Goal: Task Accomplishment & Management: Manage account settings

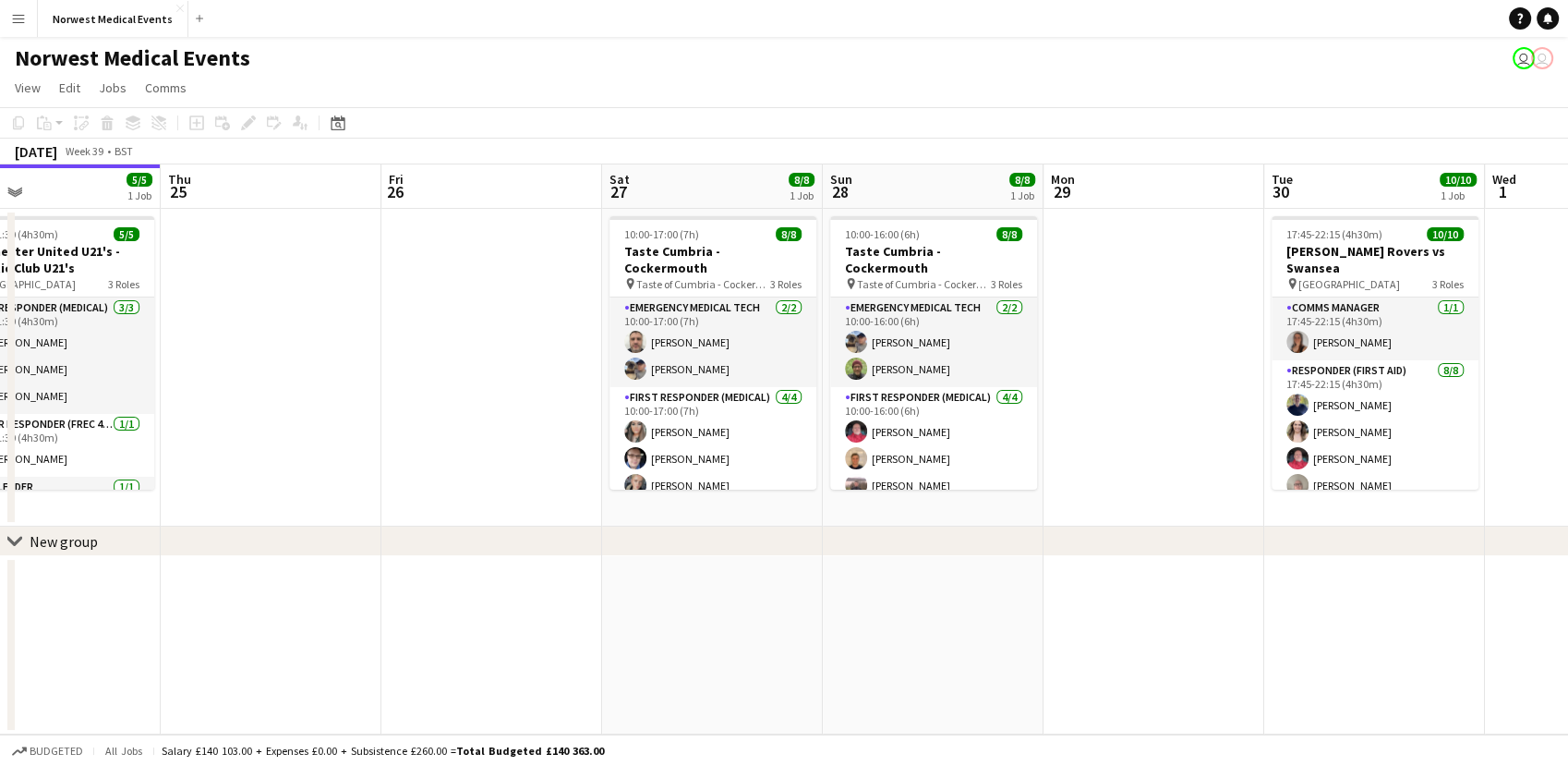
scroll to position [0, 733]
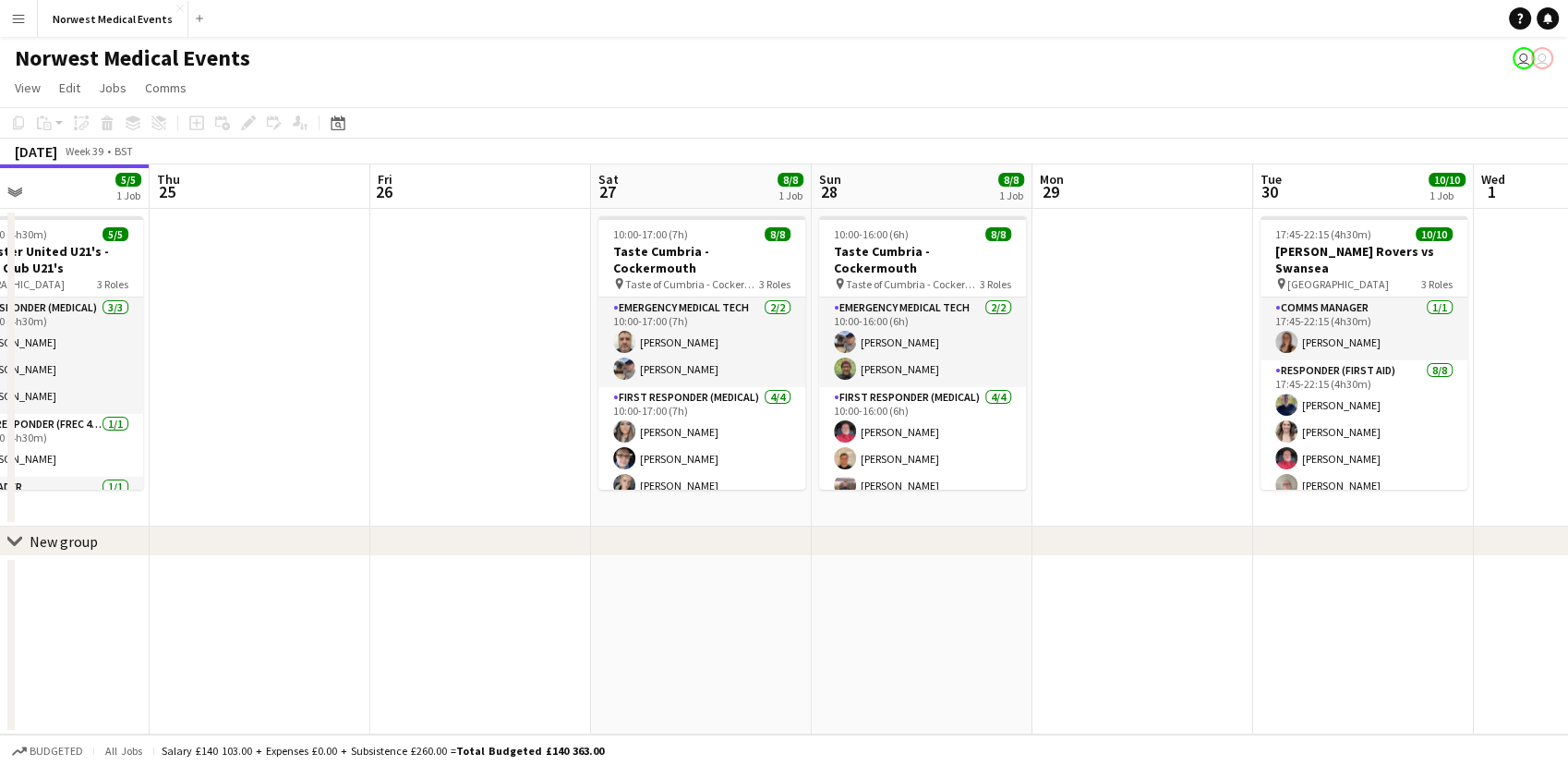
drag, startPoint x: 789, startPoint y: 329, endPoint x: 497, endPoint y: 313, distance: 292.4
click at [497, 313] on app-calendar-viewport "Sun 21 Mon 22 Tue 23 12/12 1 Job Wed 24 5/5 1 Job Thu 25 Fri 26 Sat 27 8/8 1 Jo…" at bounding box center [784, 449] width 1568 height 570
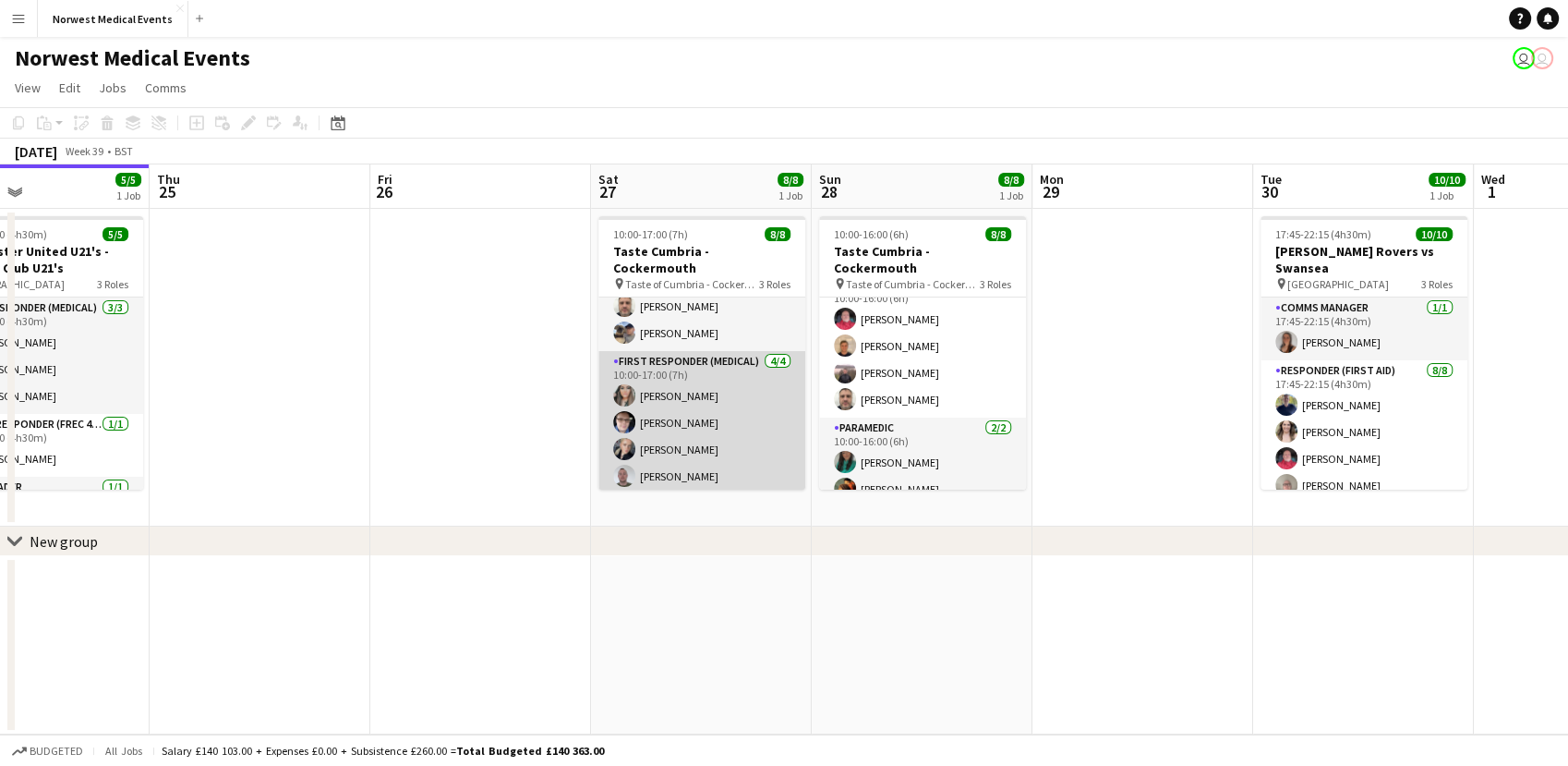
scroll to position [0, 0]
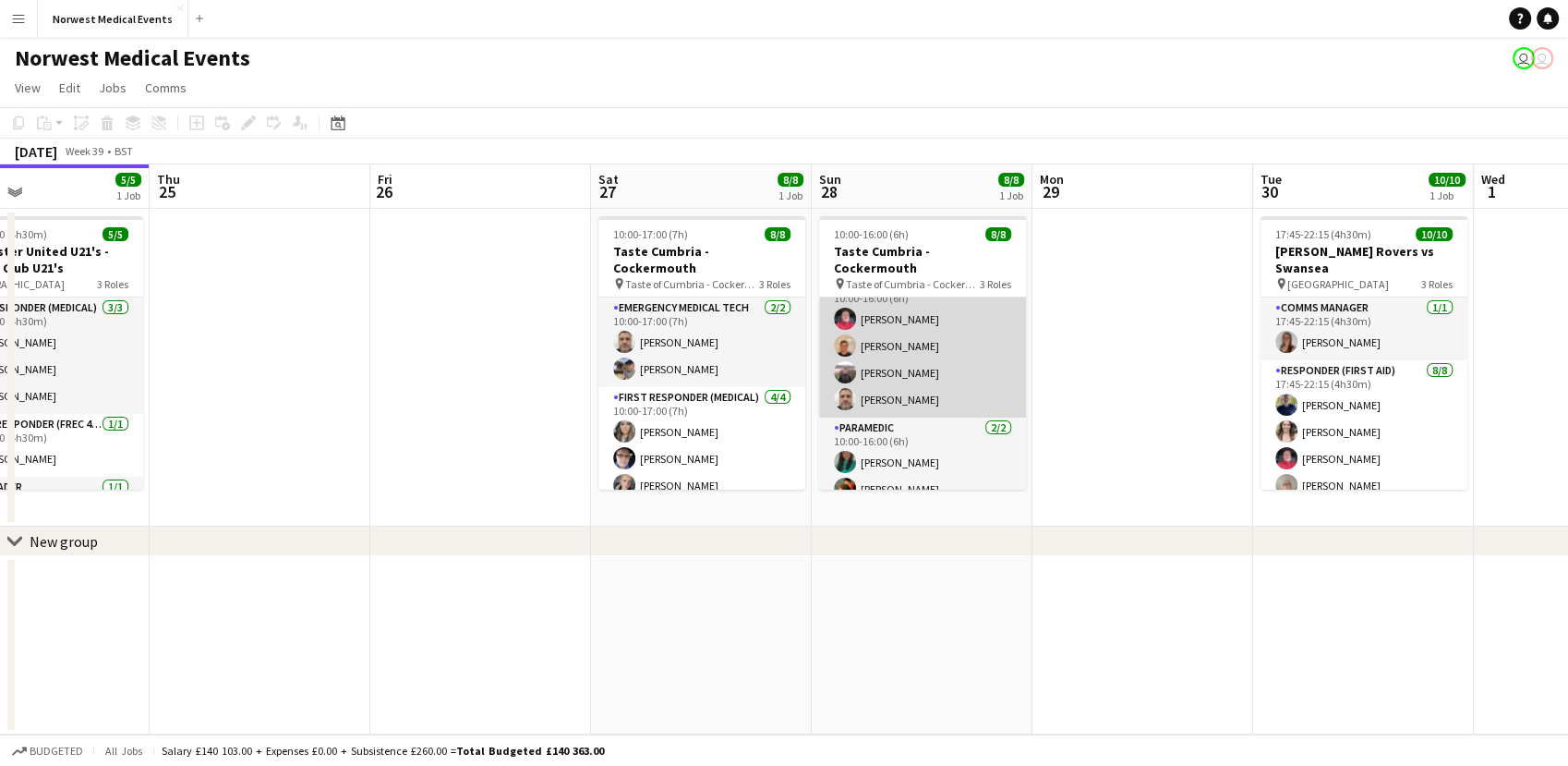
click at [873, 370] on app-card-role "First Responder (Medical) [DATE] 10:00-16:00 (6h) [PERSON_NAME] [PERSON_NAME] […" at bounding box center [922, 345] width 207 height 143
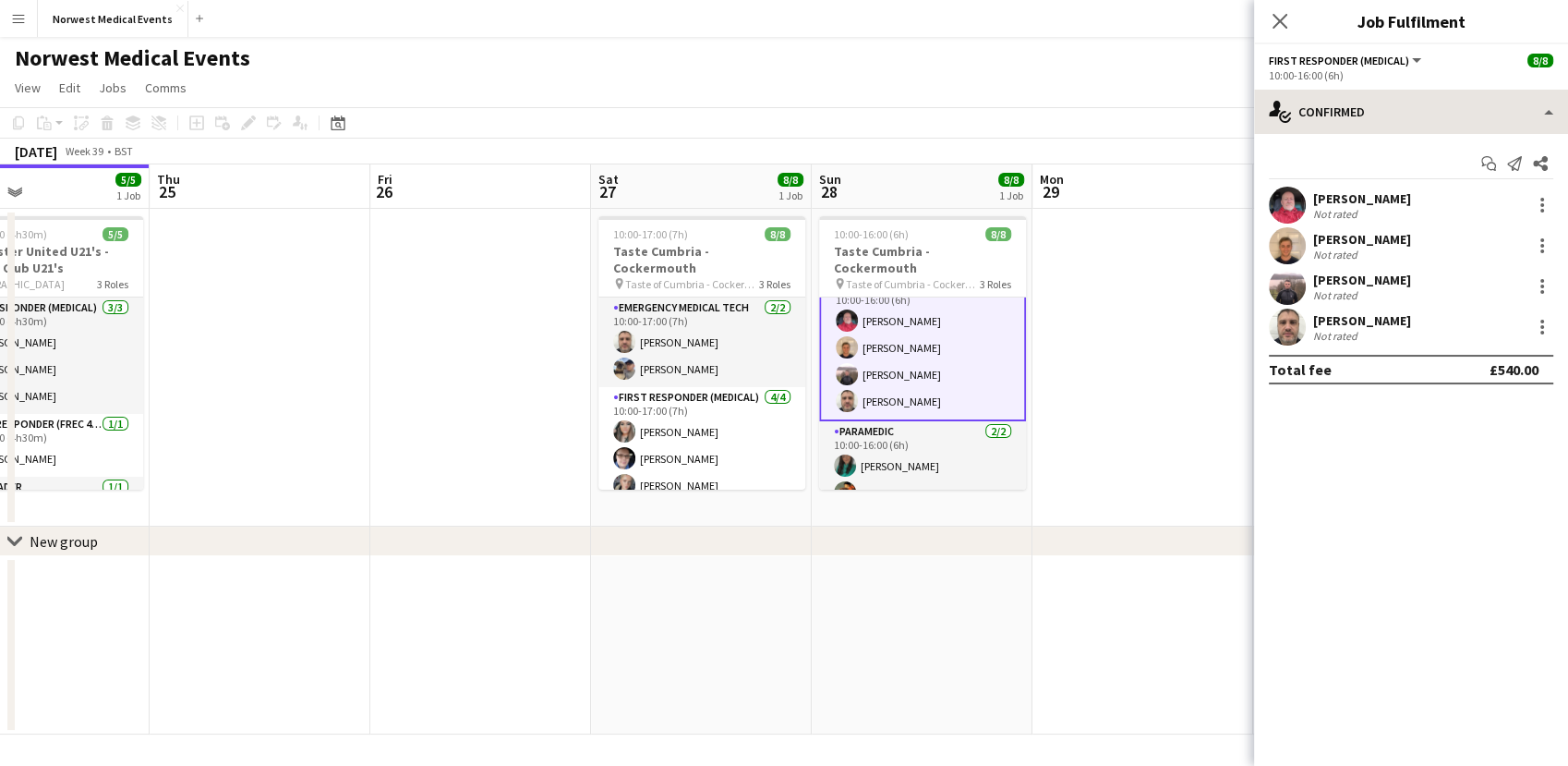
scroll to position [114, 0]
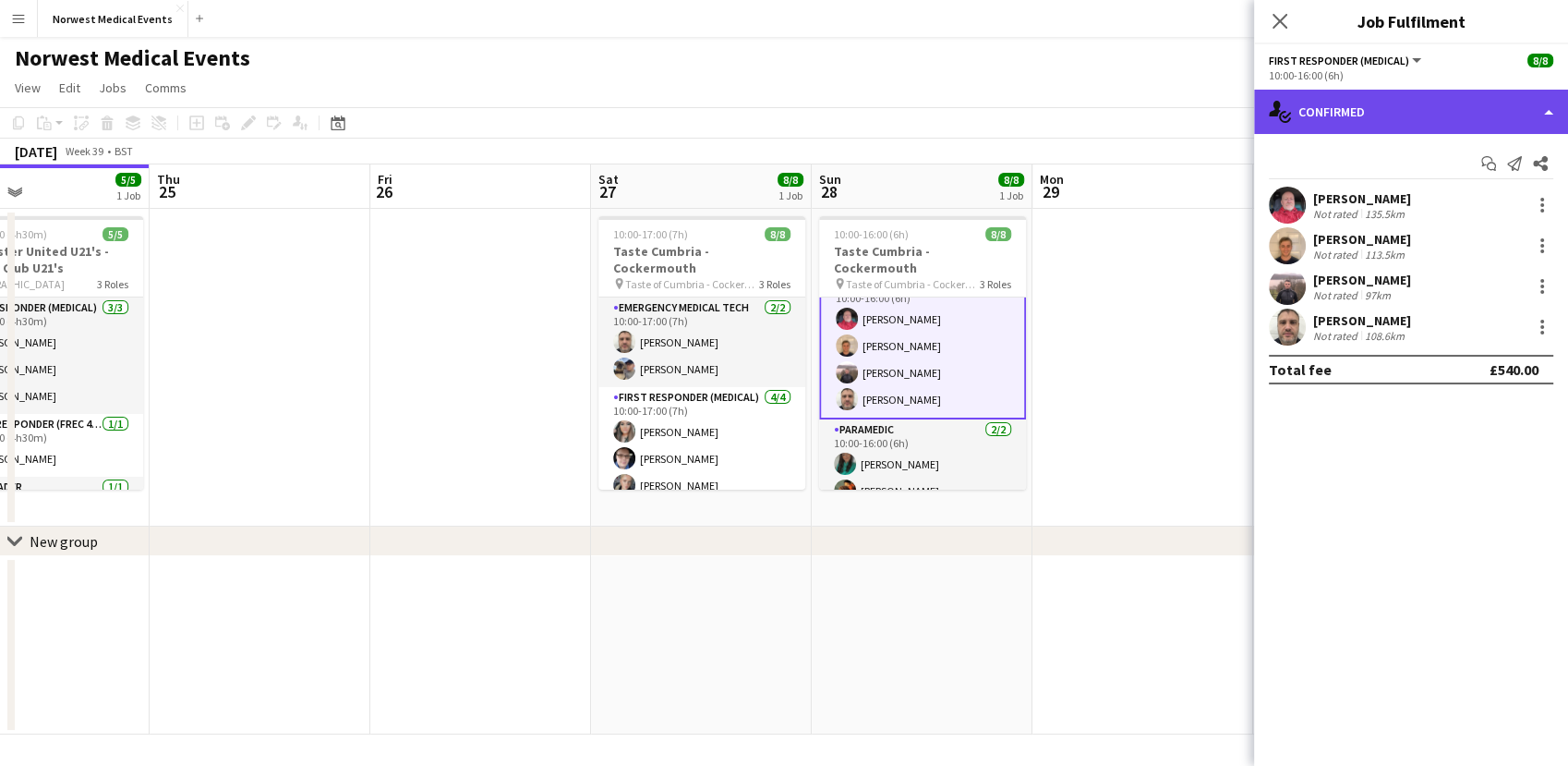
click at [1394, 112] on div "single-neutral-actions-check-2 Confirmed" at bounding box center [1411, 111] width 314 height 45
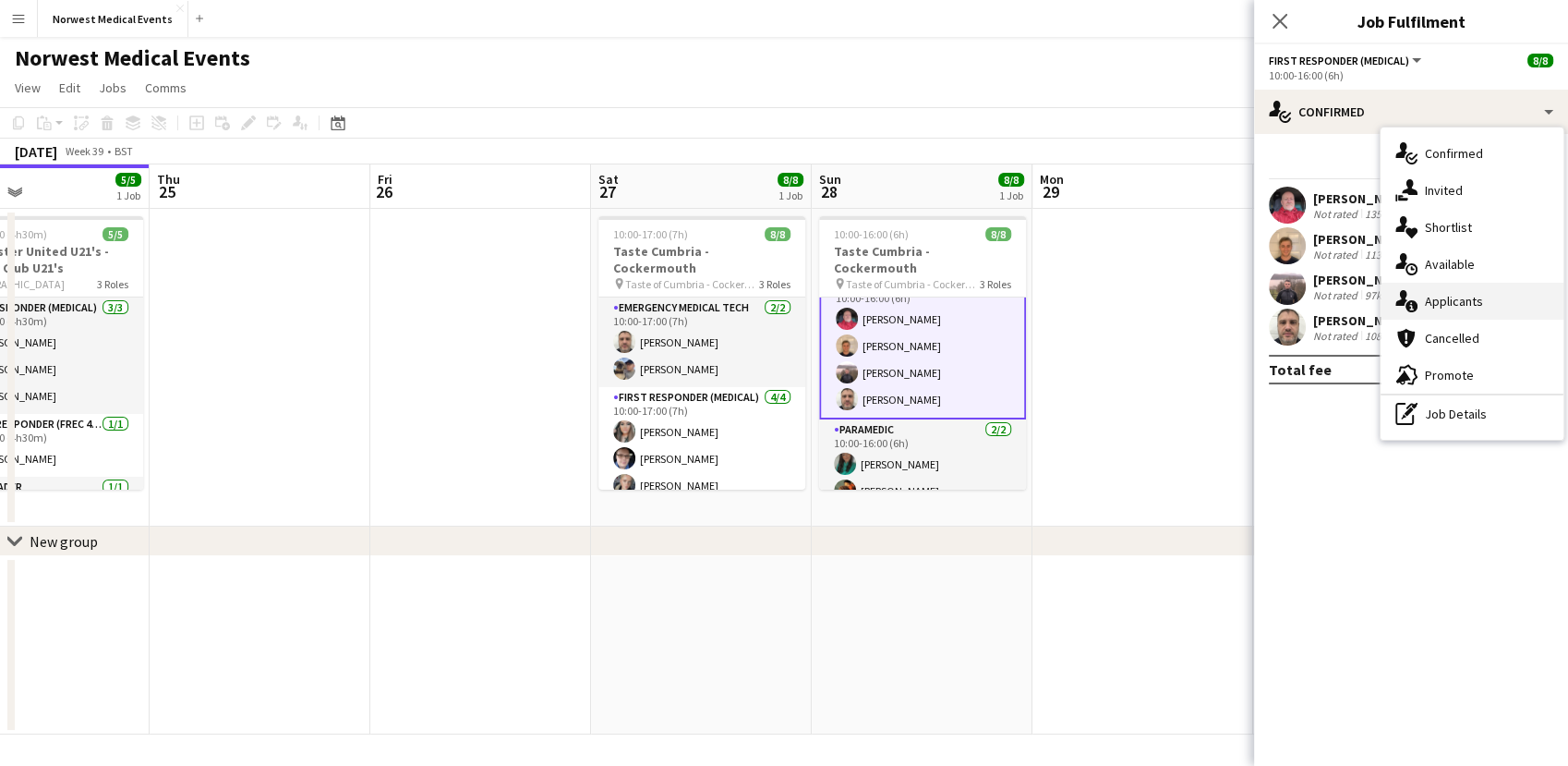
click at [1447, 308] on span "Applicants" at bounding box center [1454, 301] width 58 height 17
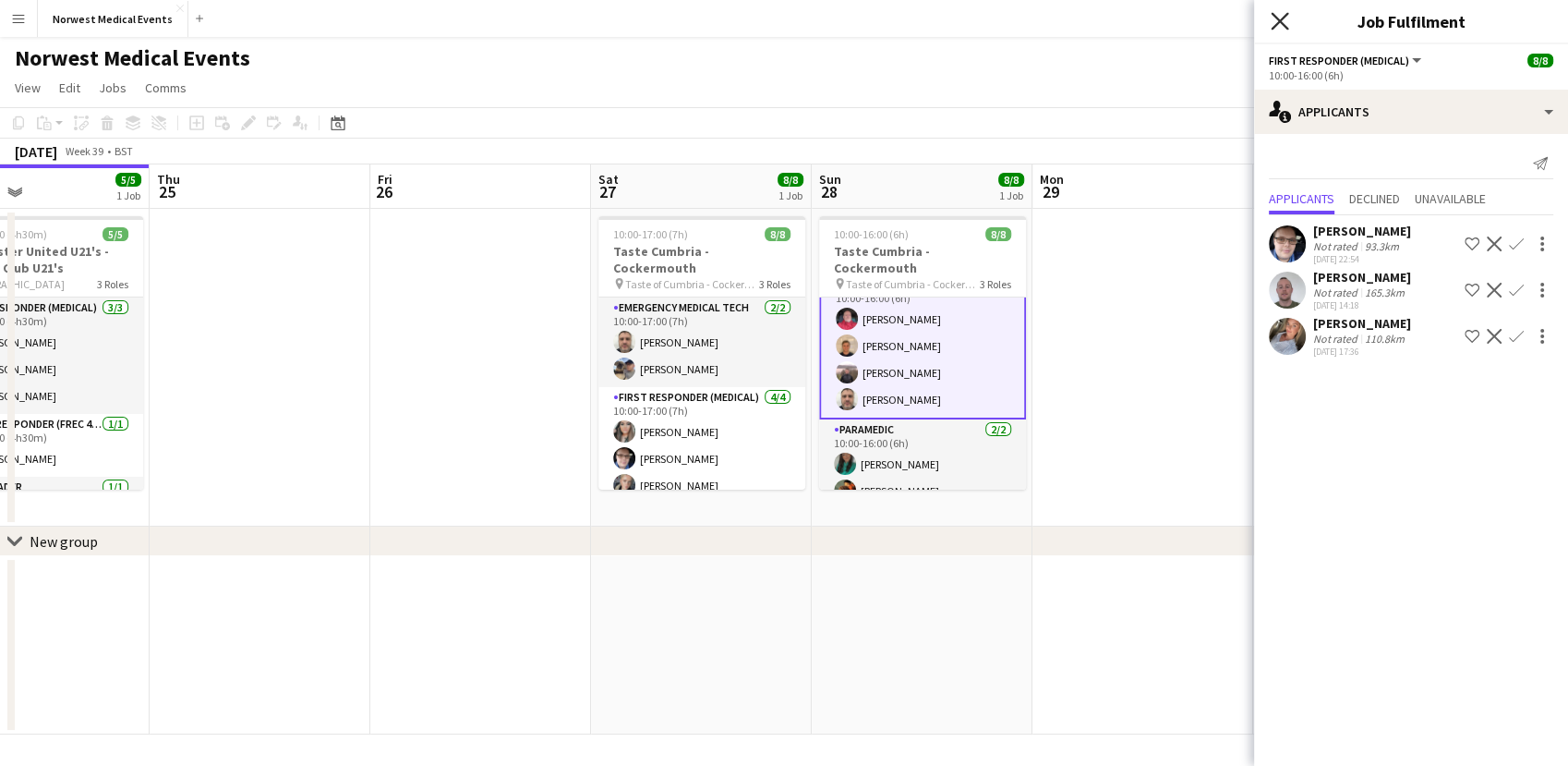
click at [1276, 15] on icon "Close pop-in" at bounding box center [1279, 20] width 18 height 18
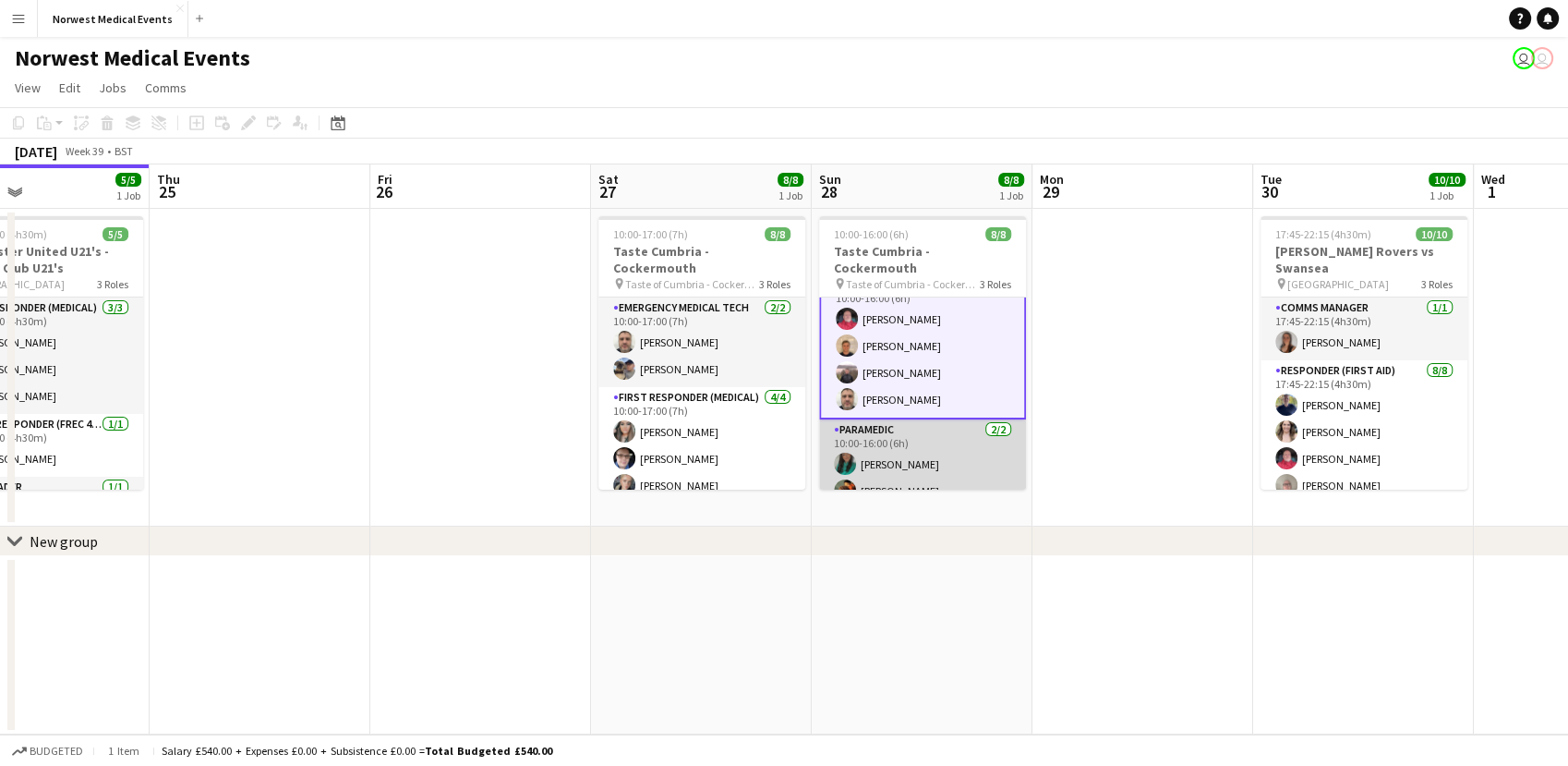
click at [866, 442] on app-card-role "Paramedic [DATE] 10:00-16:00 (6h) [PERSON_NAME] [PERSON_NAME]" at bounding box center [922, 464] width 207 height 89
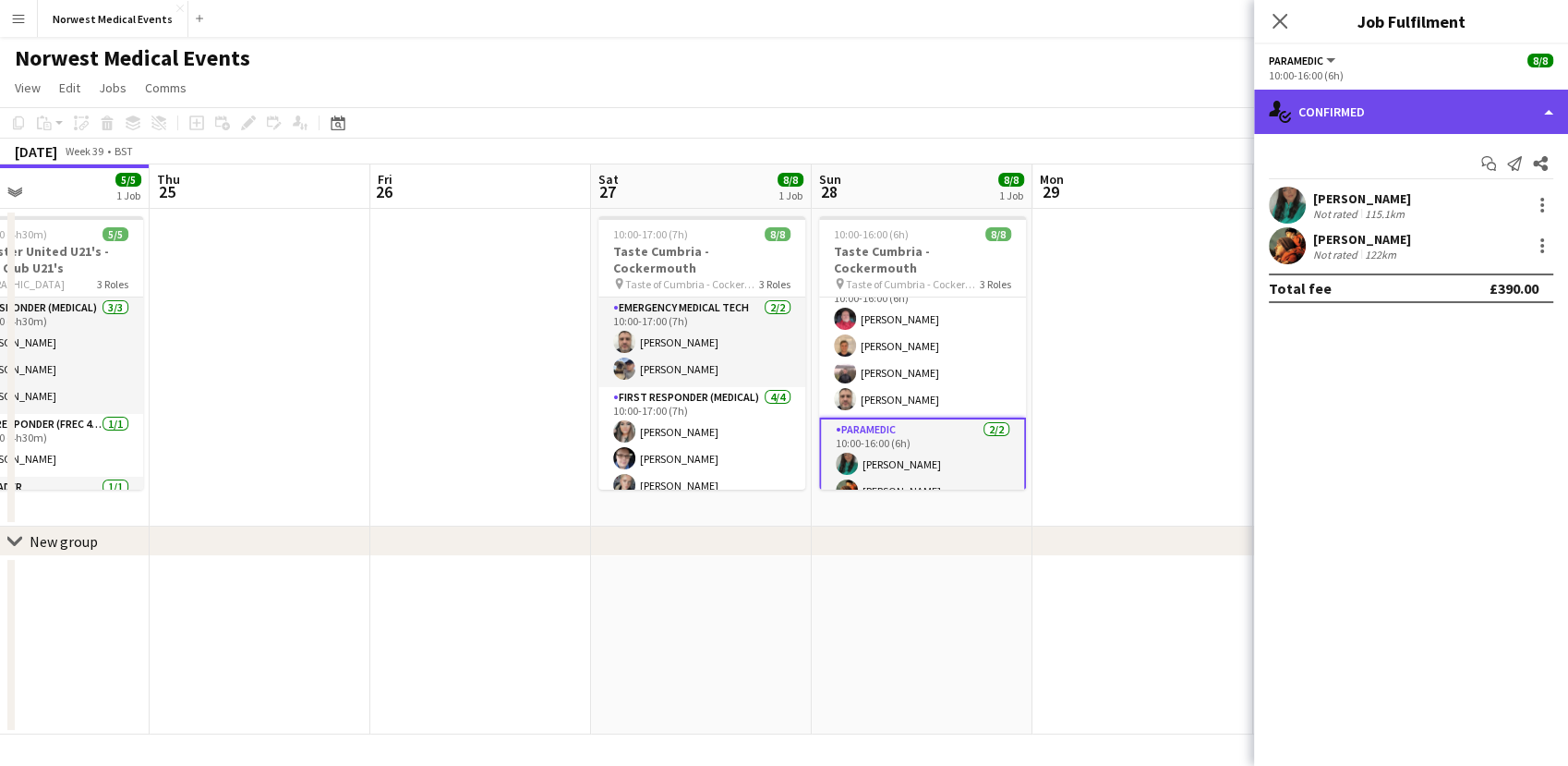
click at [1344, 99] on div "single-neutral-actions-check-2 Confirmed" at bounding box center [1411, 111] width 314 height 45
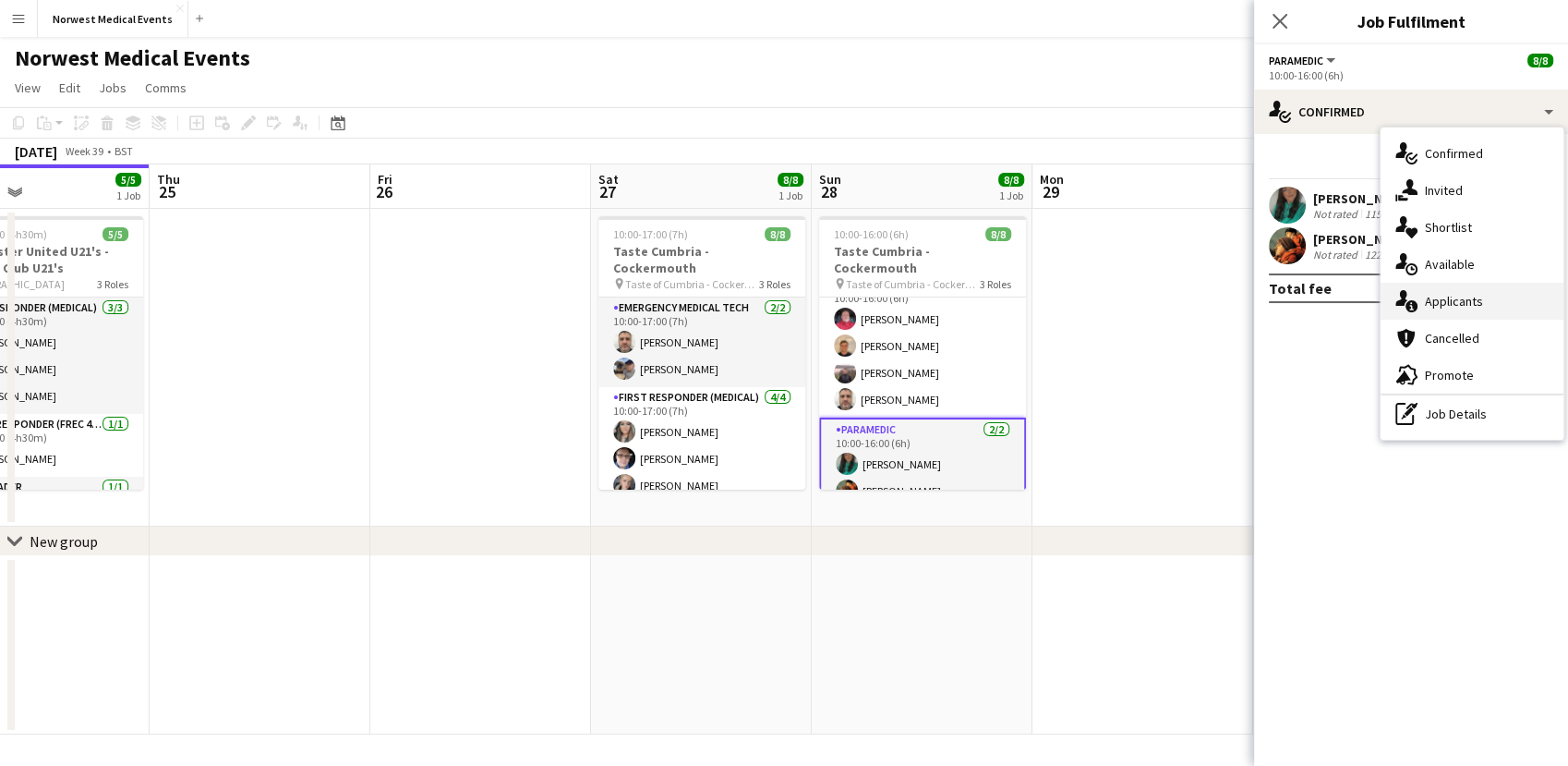
click at [1426, 300] on span "Applicants" at bounding box center [1454, 301] width 58 height 17
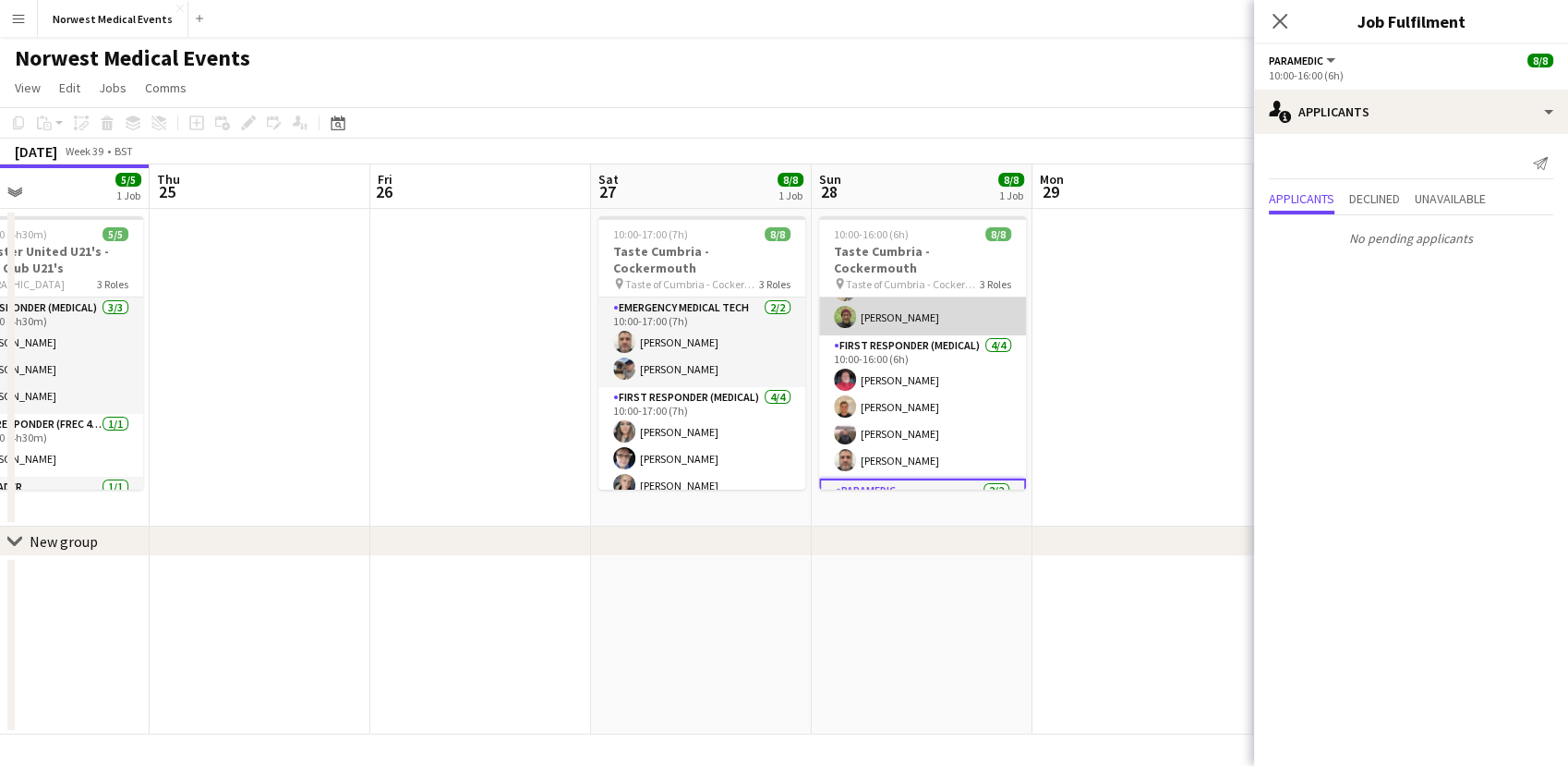
scroll to position [0, 0]
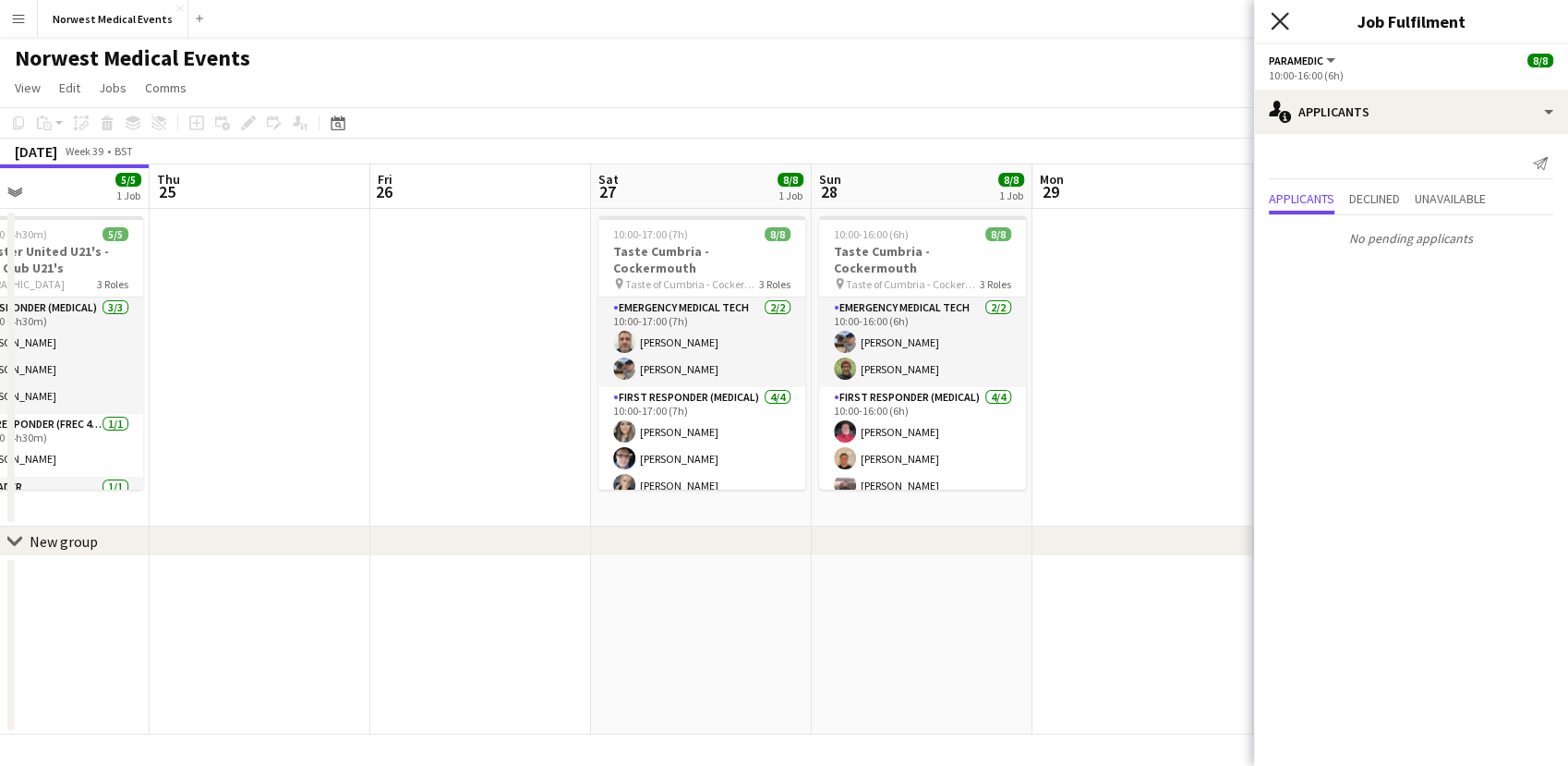
click at [1282, 26] on icon "Close pop-in" at bounding box center [1279, 20] width 18 height 18
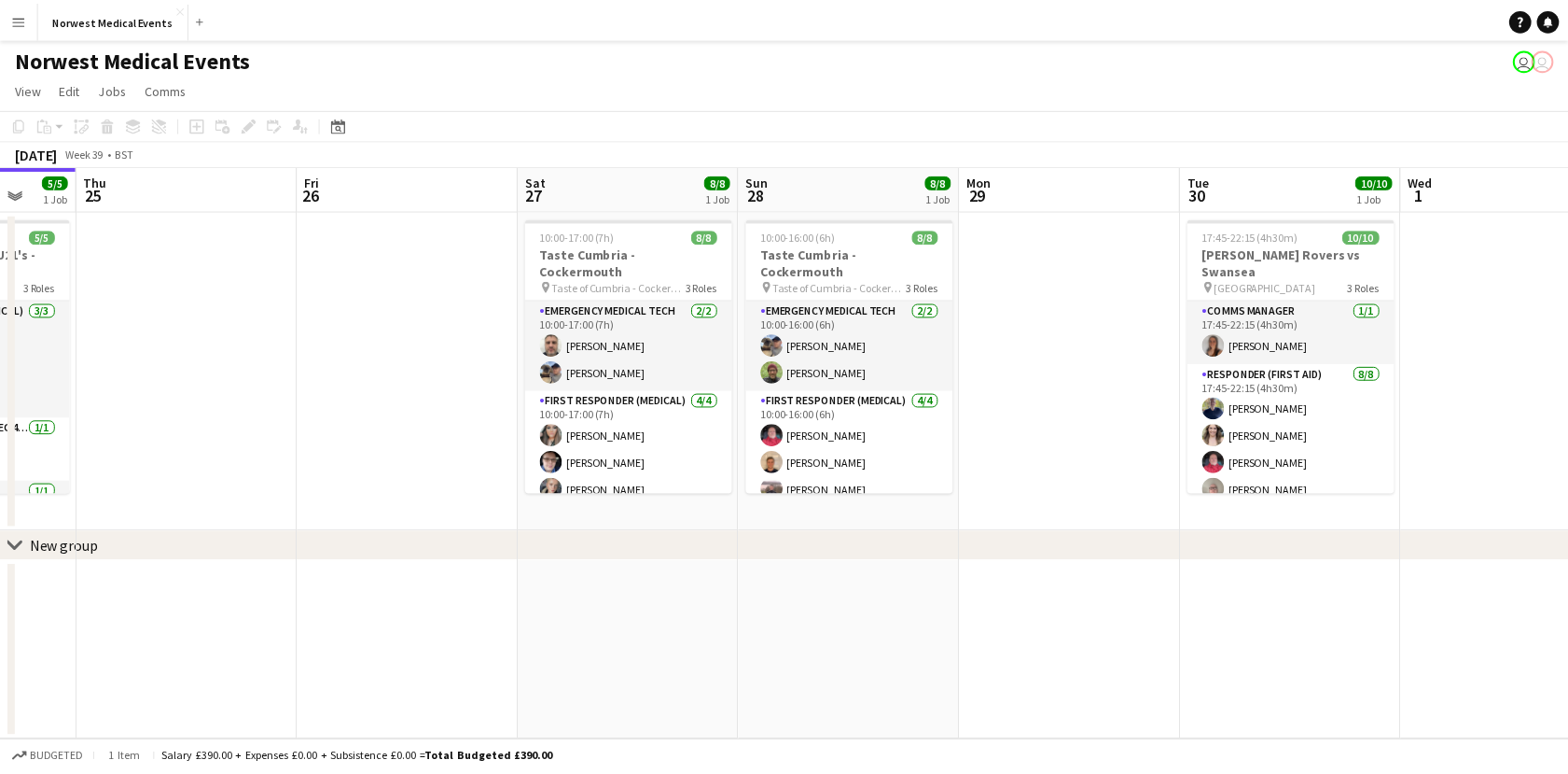
scroll to position [0, 660]
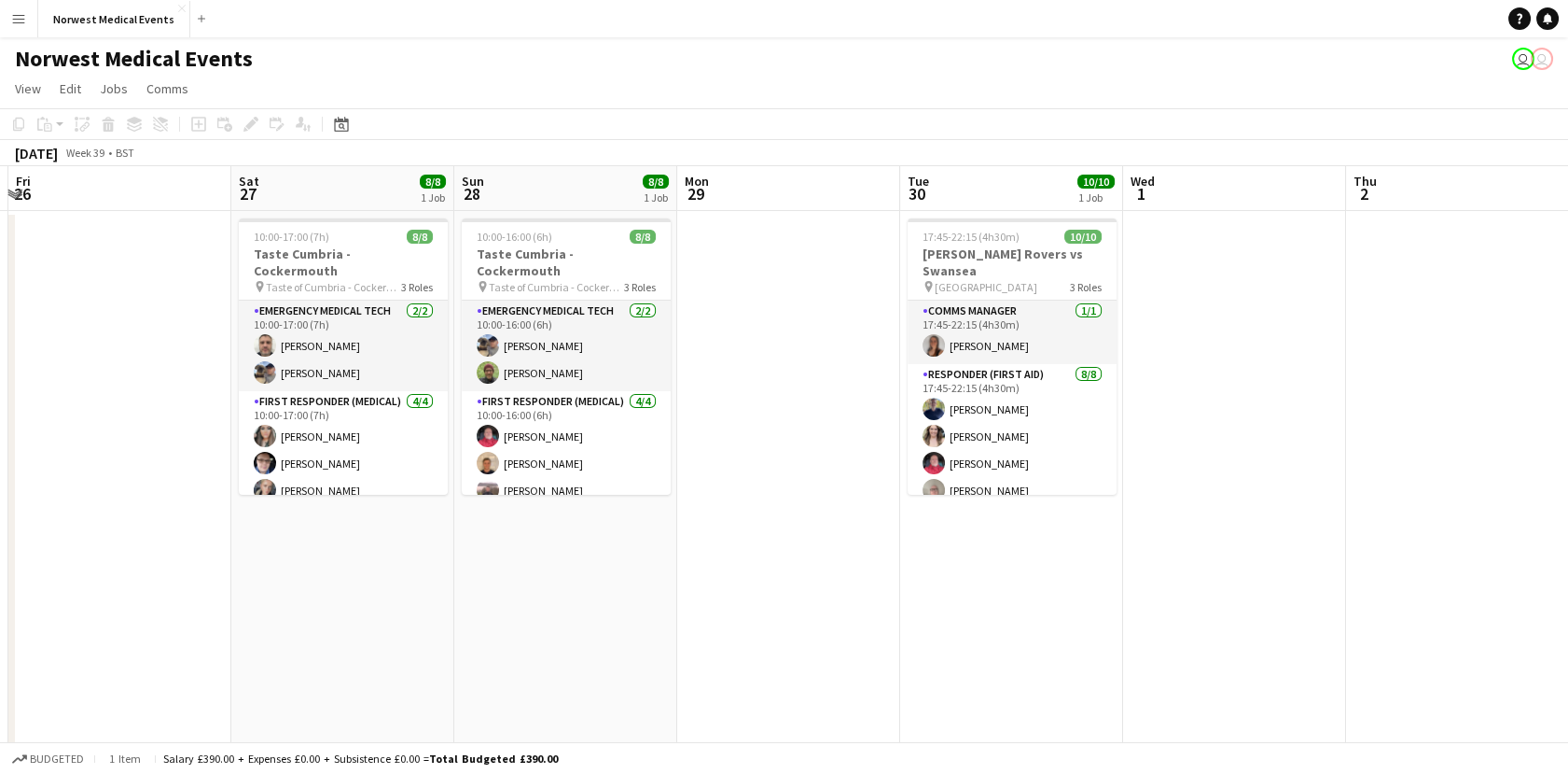
drag, startPoint x: 1228, startPoint y: 320, endPoint x: 865, endPoint y: 357, distance: 364.9
click at [865, 357] on app-calendar-viewport "Tue 23 12/12 1 Job Wed 24 5/5 1 Job Thu 25 Fri 26 Sat 27 8/8 1 Job Sun 28 8/8 1…" at bounding box center [784, 534] width 1568 height 736
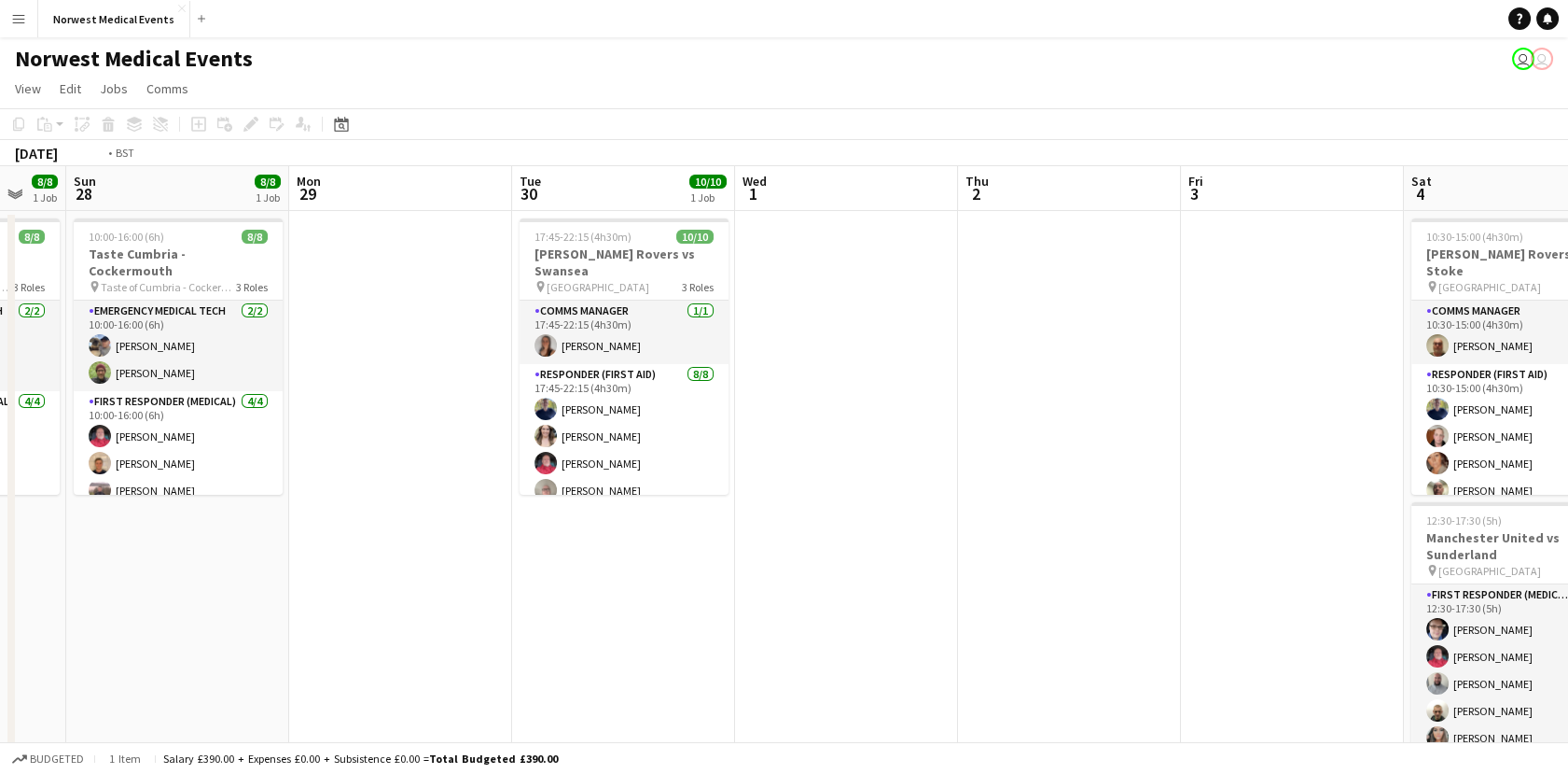
drag, startPoint x: 1365, startPoint y: 404, endPoint x: 531, endPoint y: 349, distance: 835.8
click at [531, 349] on app-calendar-viewport "Thu 25 Fri 26 Sat 27 8/8 1 Job Sun 28 8/8 1 Job Mon 29 Tue 30 10/10 1 Job Wed 1…" at bounding box center [784, 534] width 1568 height 736
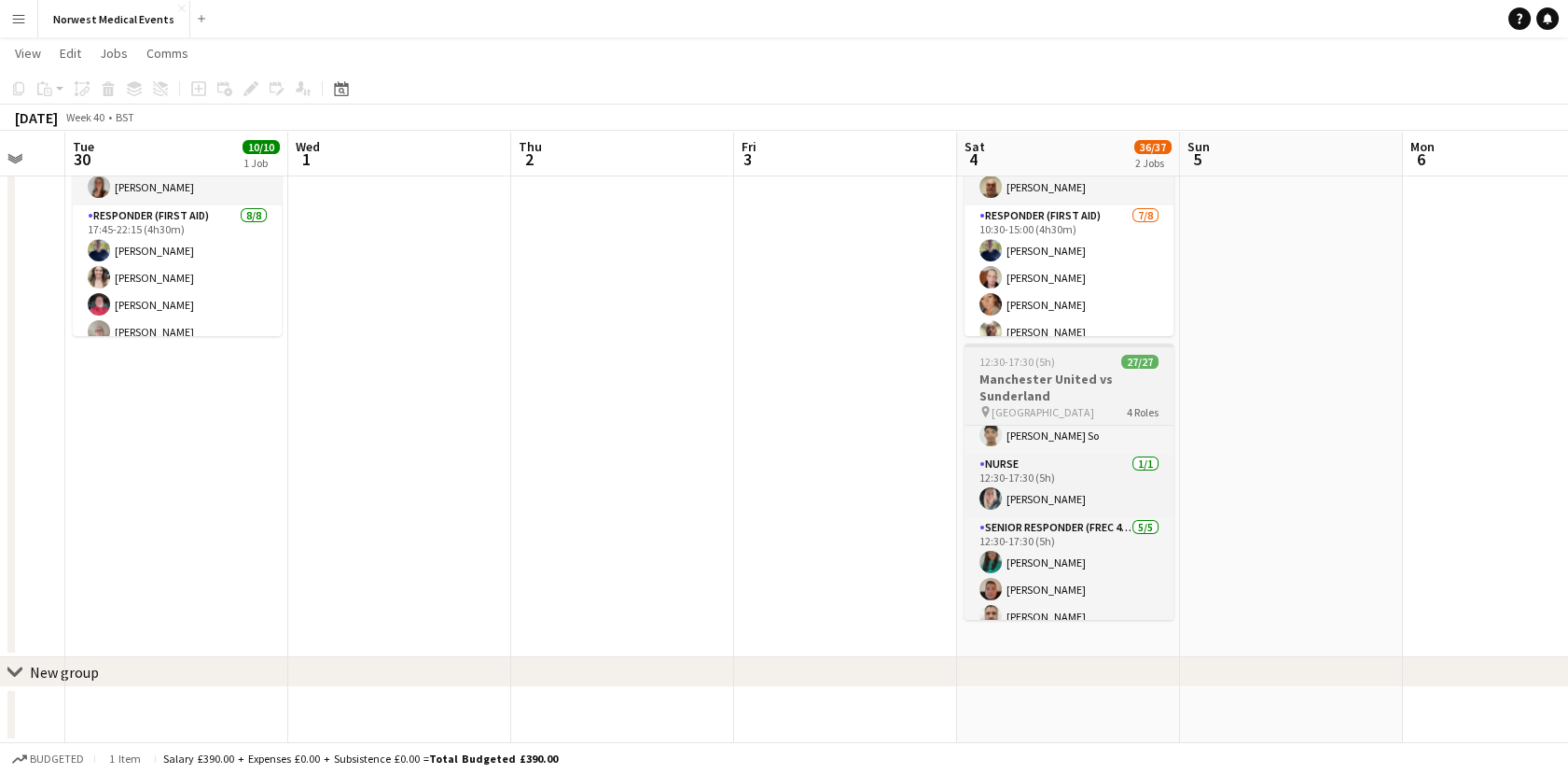
scroll to position [583, 0]
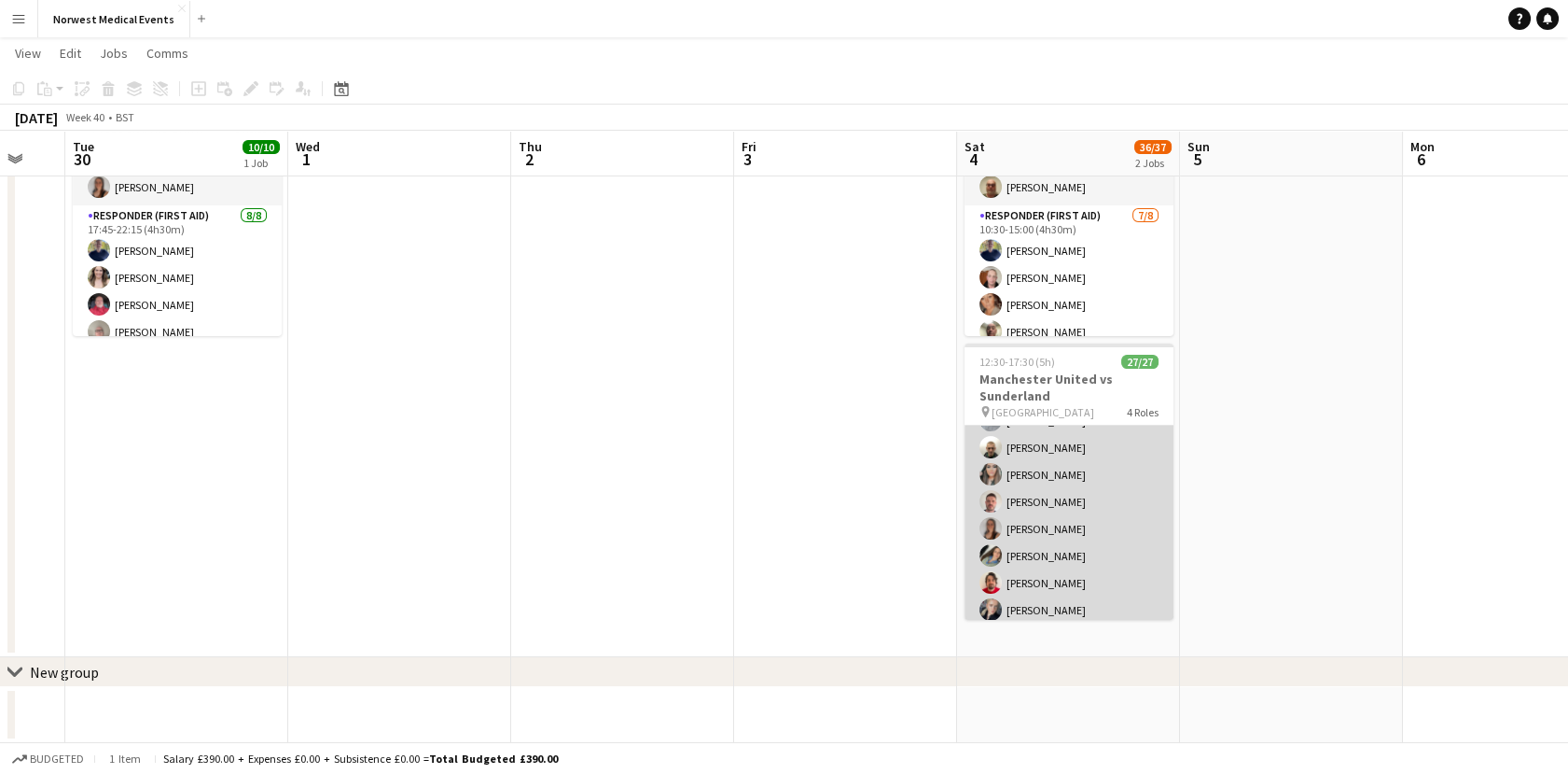
click at [1050, 476] on app-card-role "First Responder (Medical) 19/19 12:30-17:30 (5h) [PERSON_NAME] [PERSON_NAME] [P…" at bounding box center [1069, 596] width 209 height 551
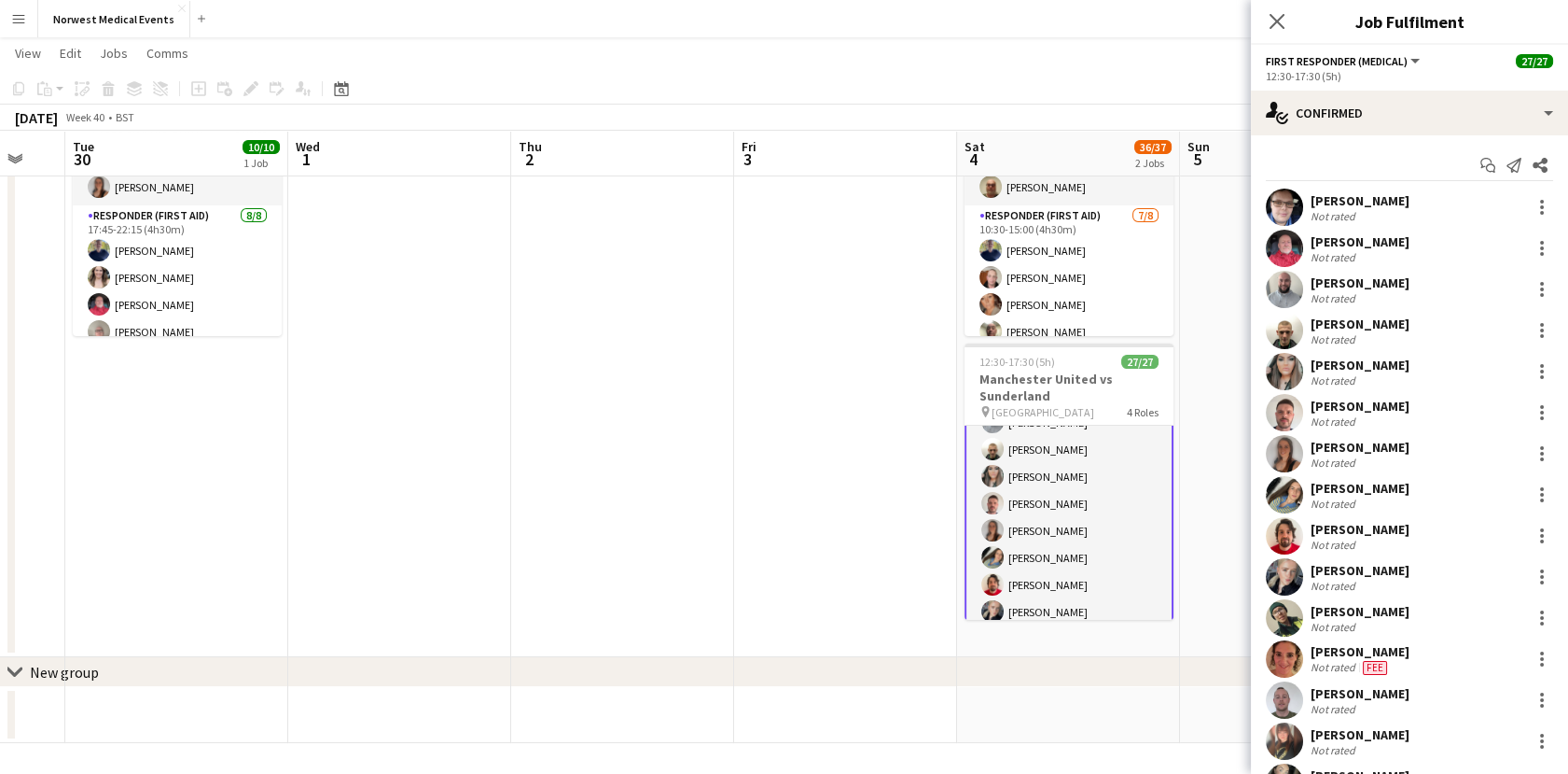
scroll to position [105, 0]
click at [1278, 19] on icon "Close pop-in" at bounding box center [1277, 22] width 15 height 15
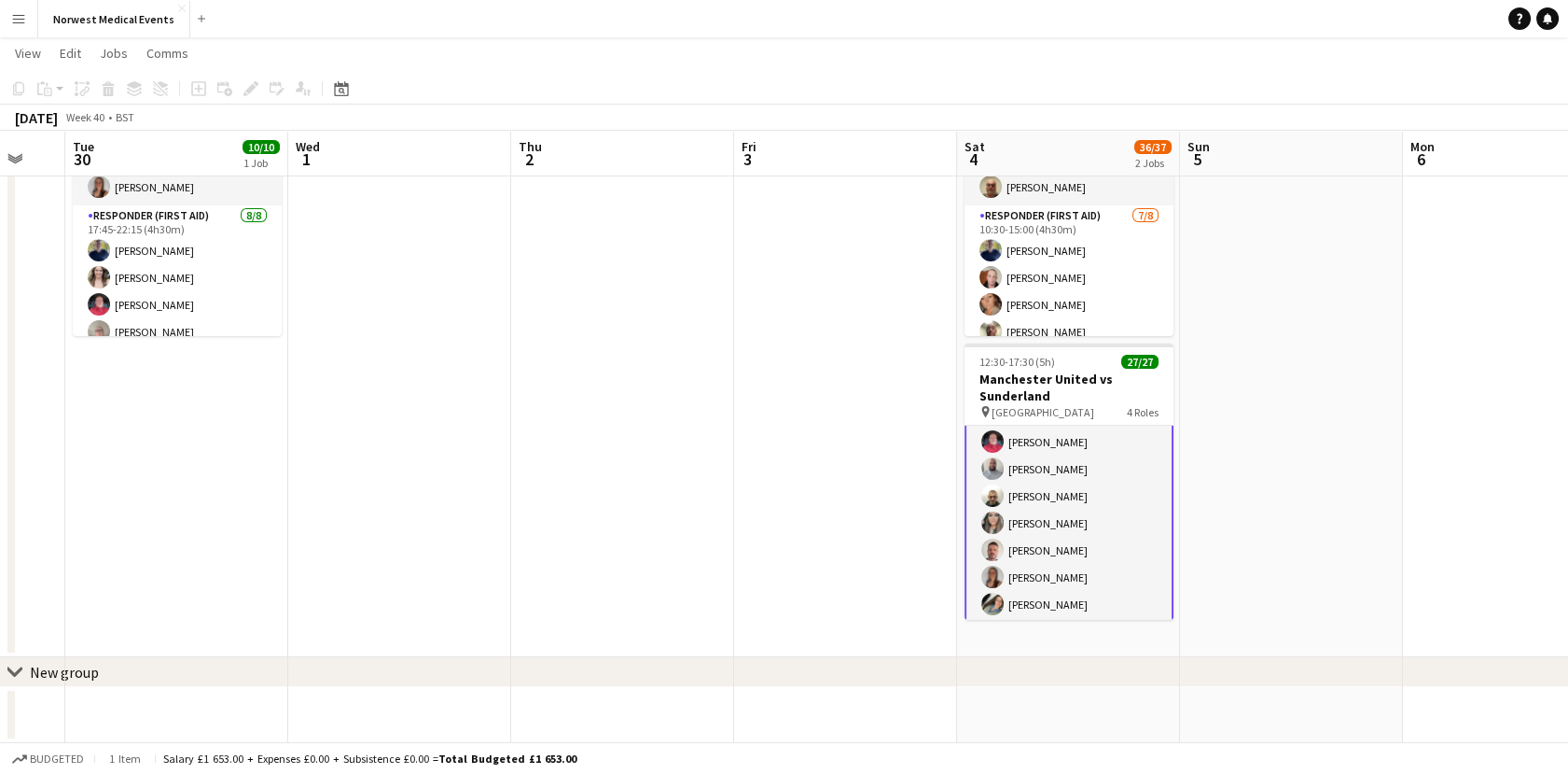
scroll to position [0, 0]
click at [1033, 519] on app-card-role "First Responder (Medical) 19/19 12:30-17:30 (5h) [PERSON_NAME] [PERSON_NAME] [P…" at bounding box center [1069, 703] width 209 height 554
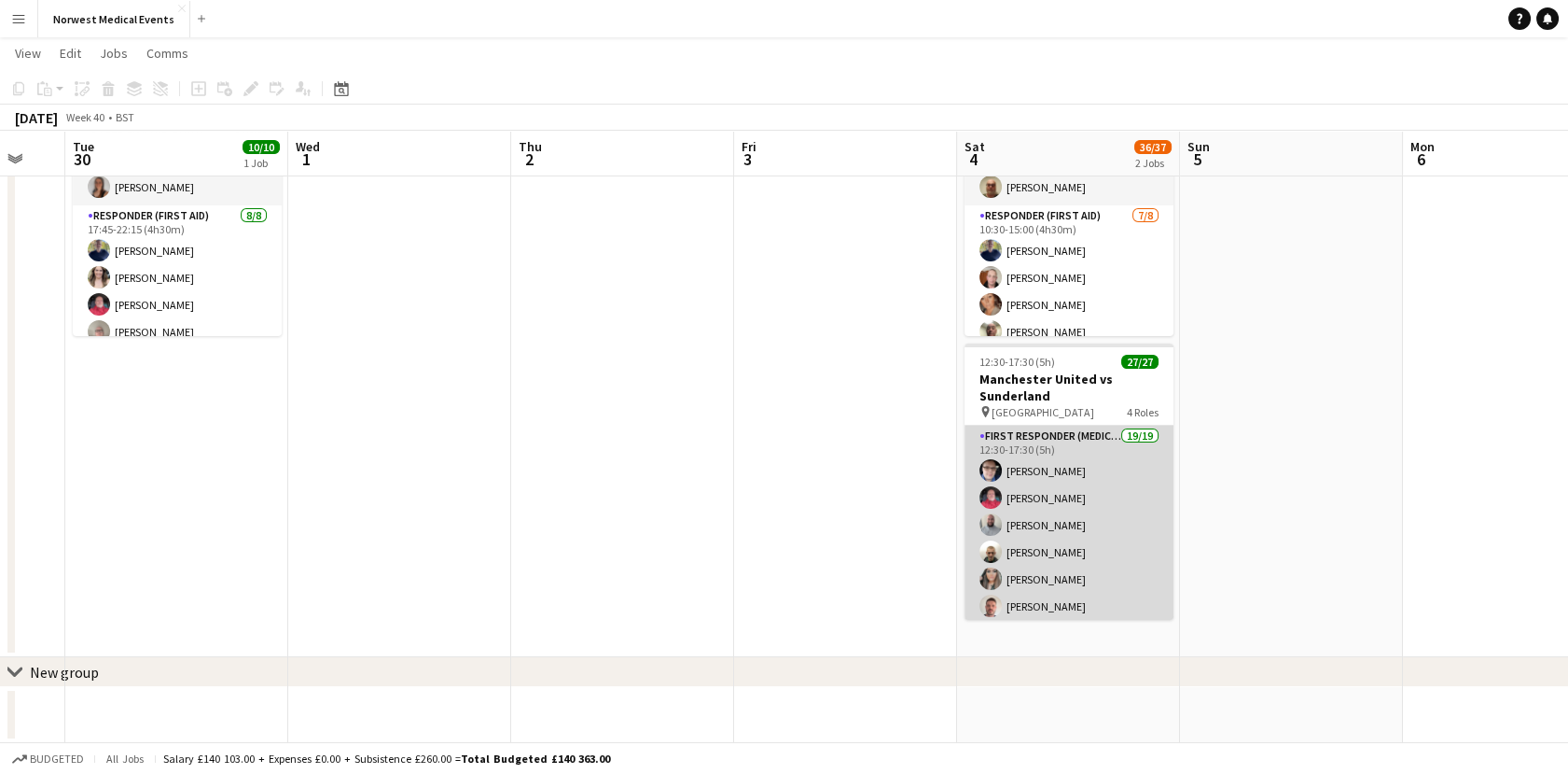
click at [1019, 555] on app-card-role "First Responder (Medical) 19/19 12:30-17:30 (5h) [PERSON_NAME] [PERSON_NAME] [P…" at bounding box center [1069, 701] width 209 height 551
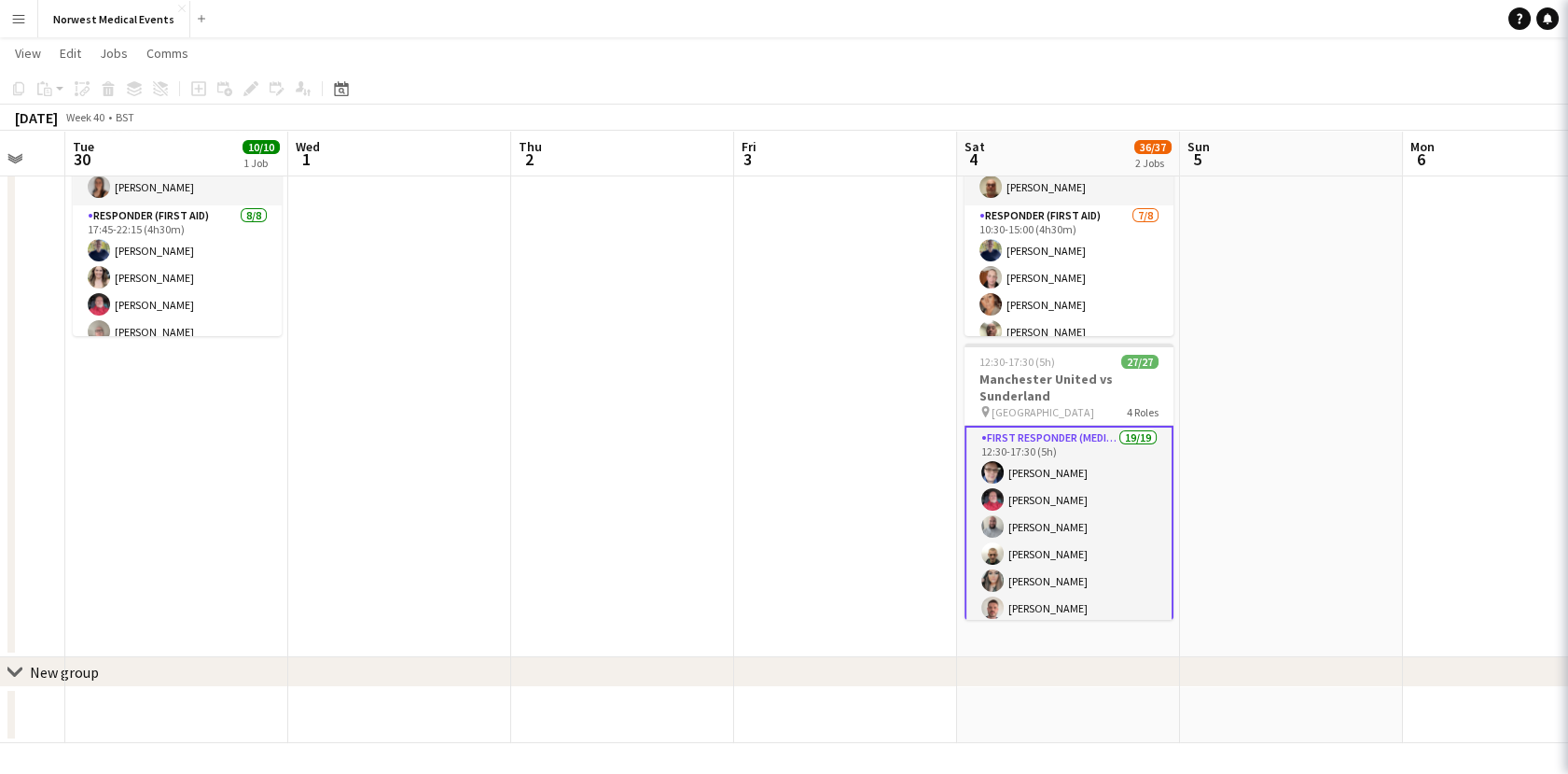
scroll to position [0, 605]
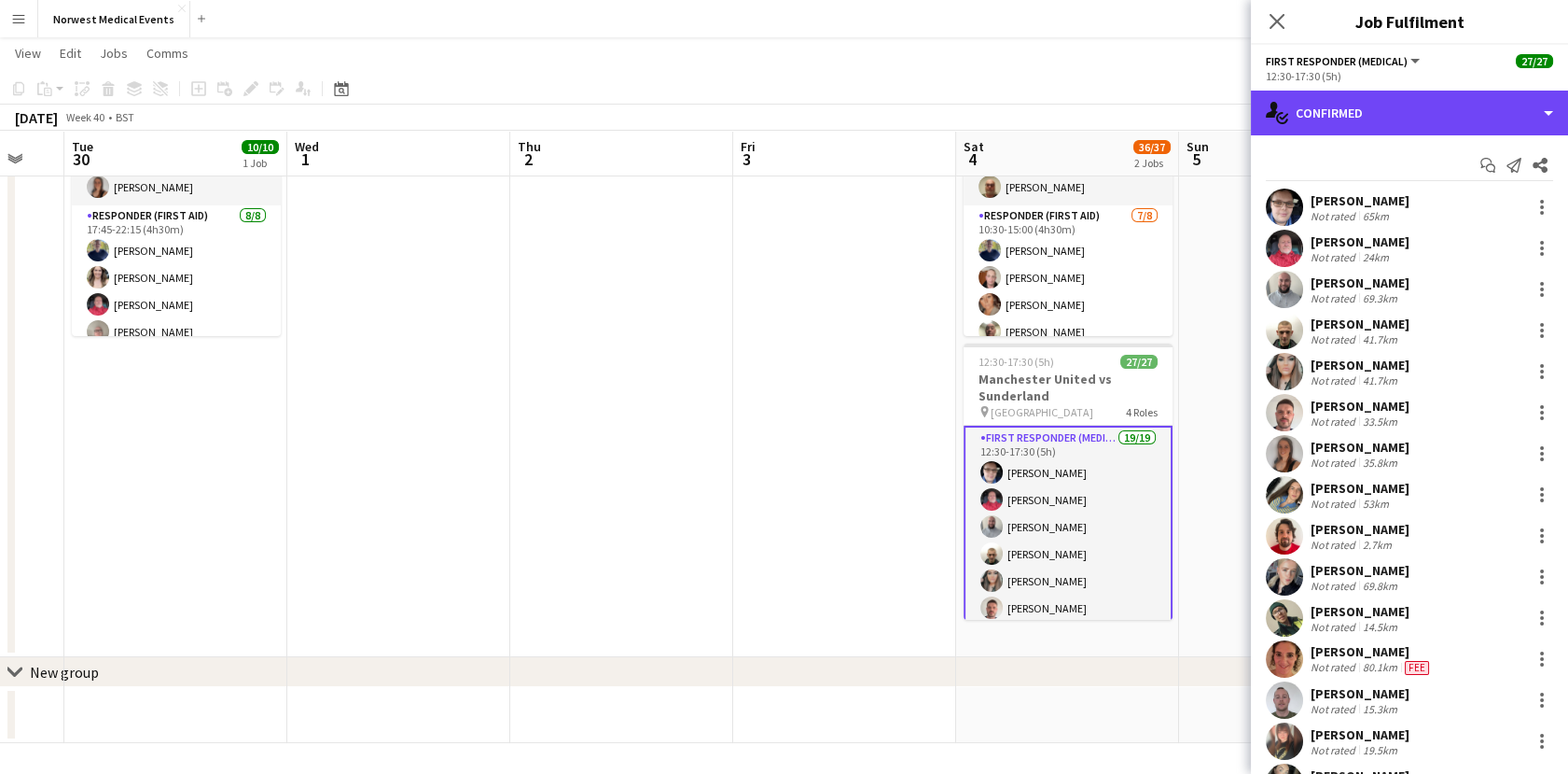
drag, startPoint x: 1391, startPoint y: 115, endPoint x: 1390, endPoint y: 139, distance: 24.0
click at [1391, 115] on div "single-neutral-actions-check-2 Confirmed" at bounding box center [1410, 113] width 317 height 45
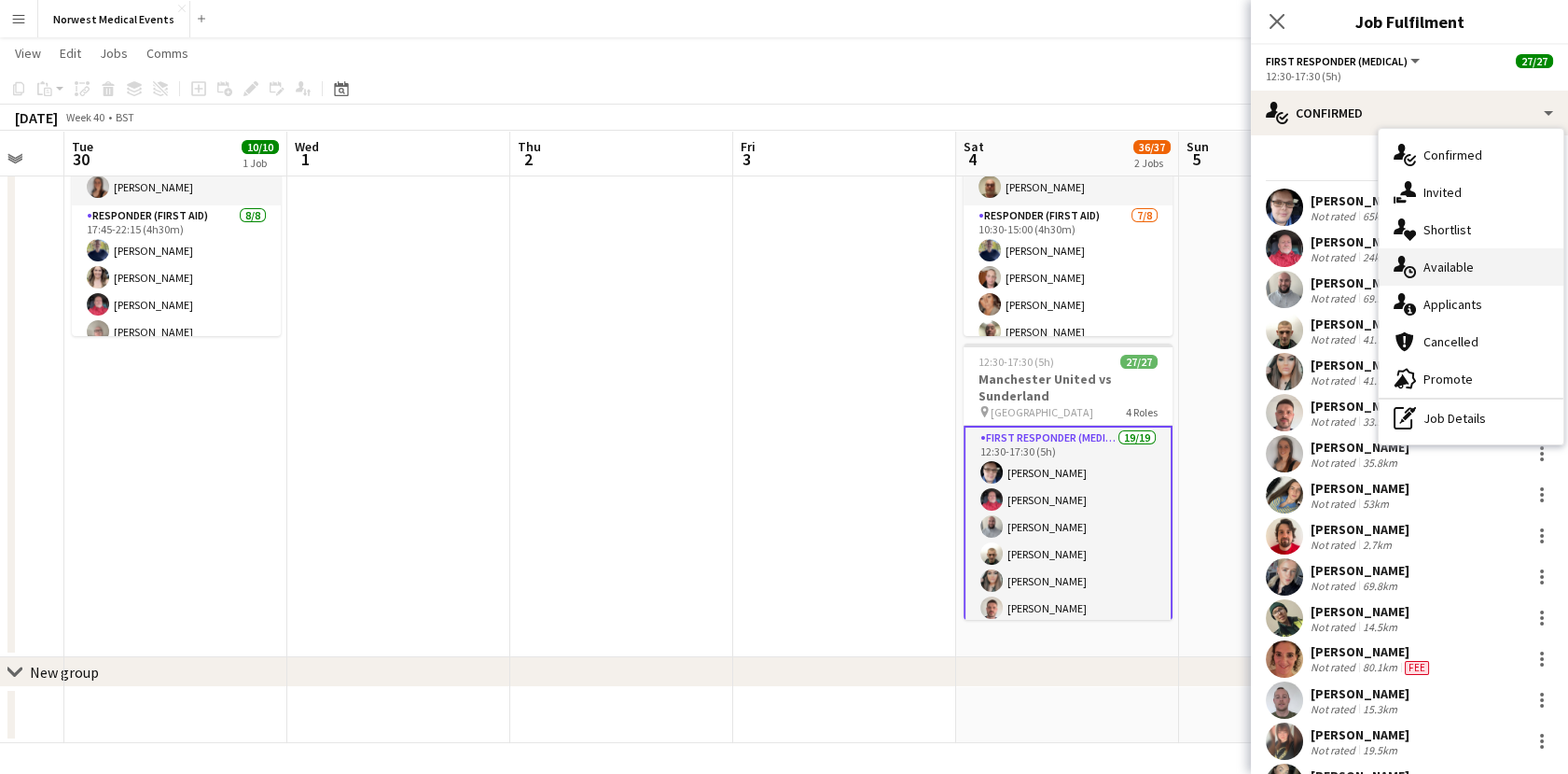
click at [1410, 266] on icon "single-neutral-actions-upload" at bounding box center [1405, 267] width 23 height 23
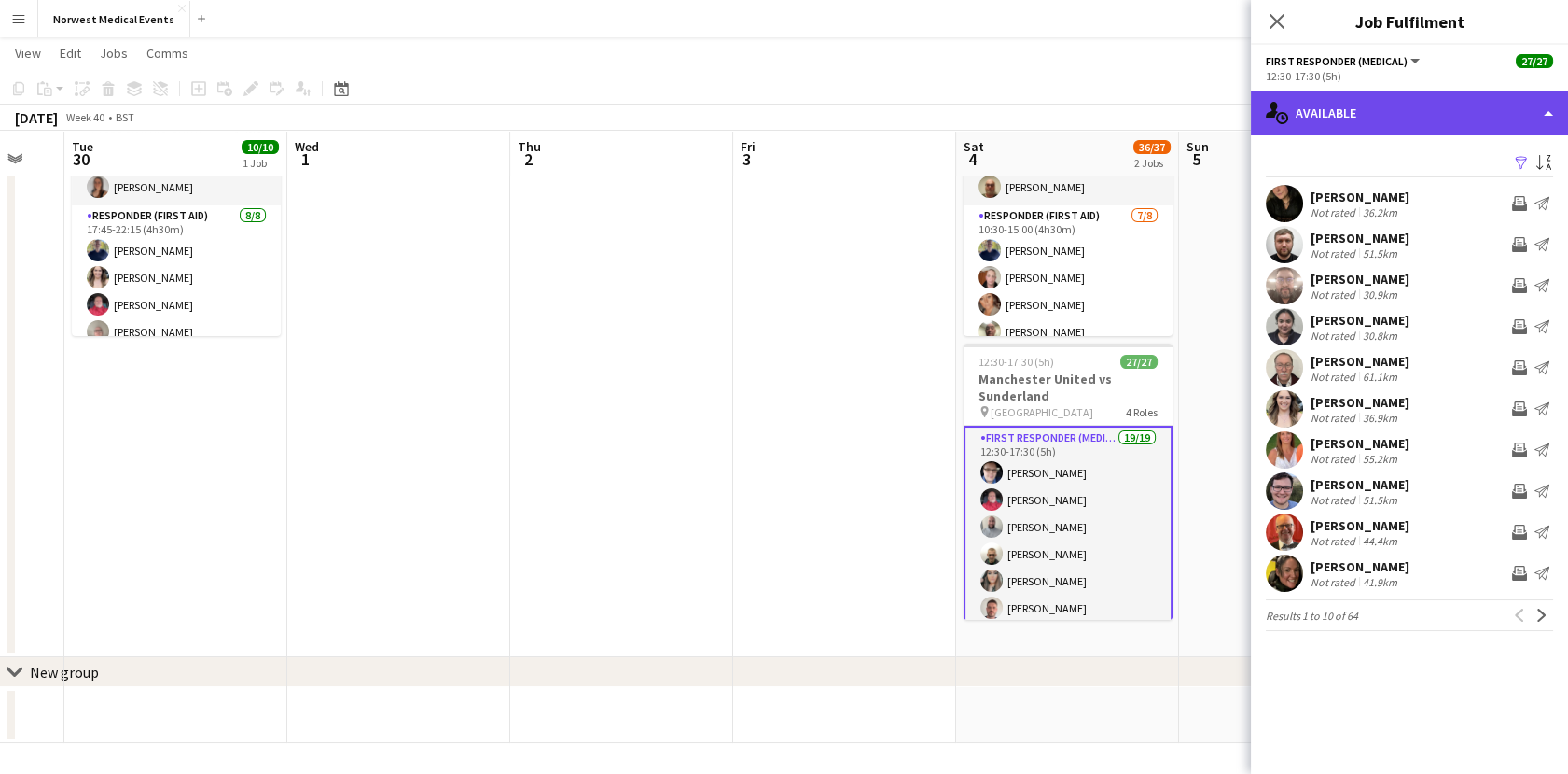
click at [1348, 90] on div "single-neutral-actions-upload Available" at bounding box center [1410, 113] width 317 height 45
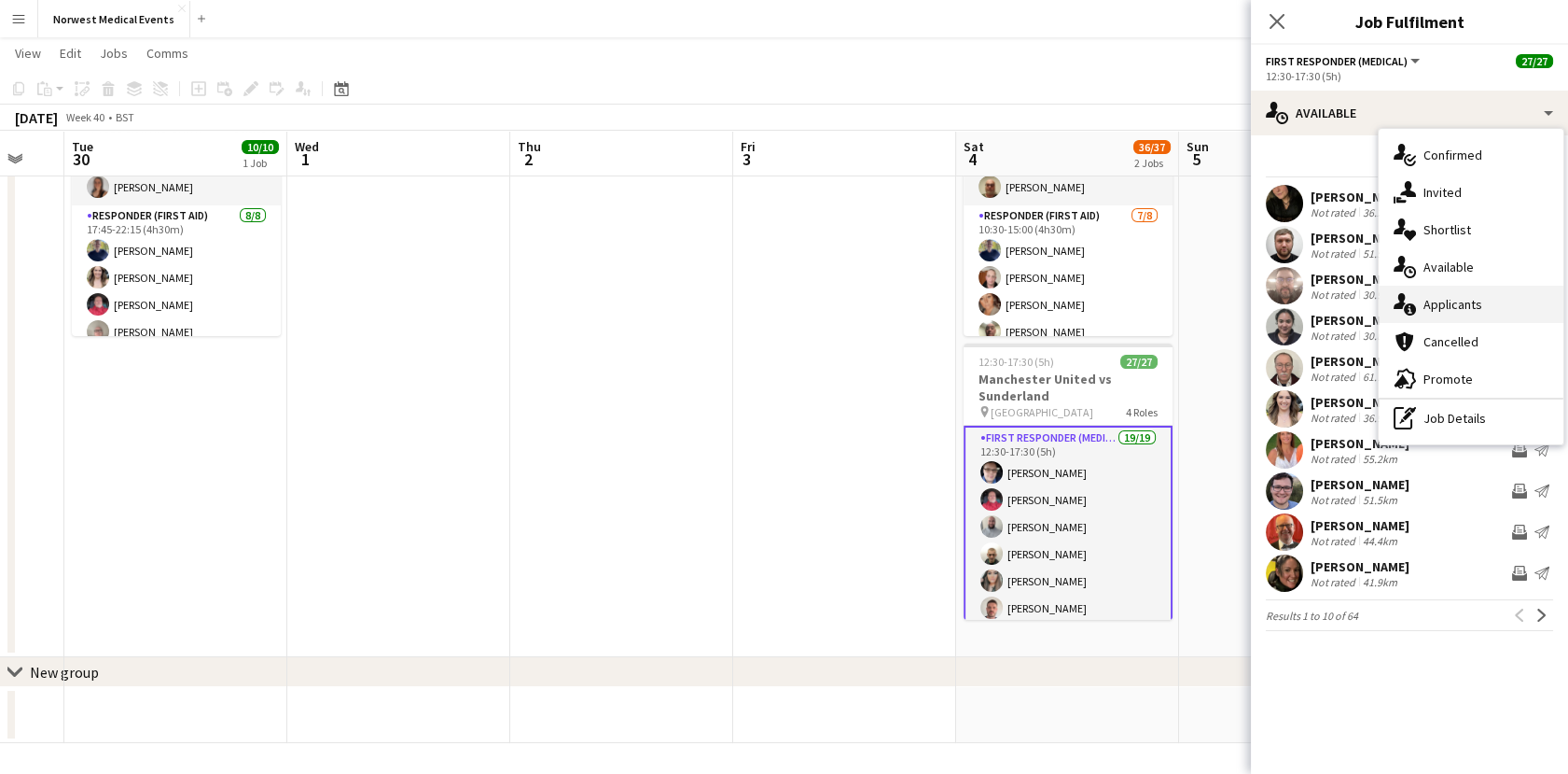
click at [1455, 294] on div "single-neutral-actions-information Applicants" at bounding box center [1470, 304] width 185 height 38
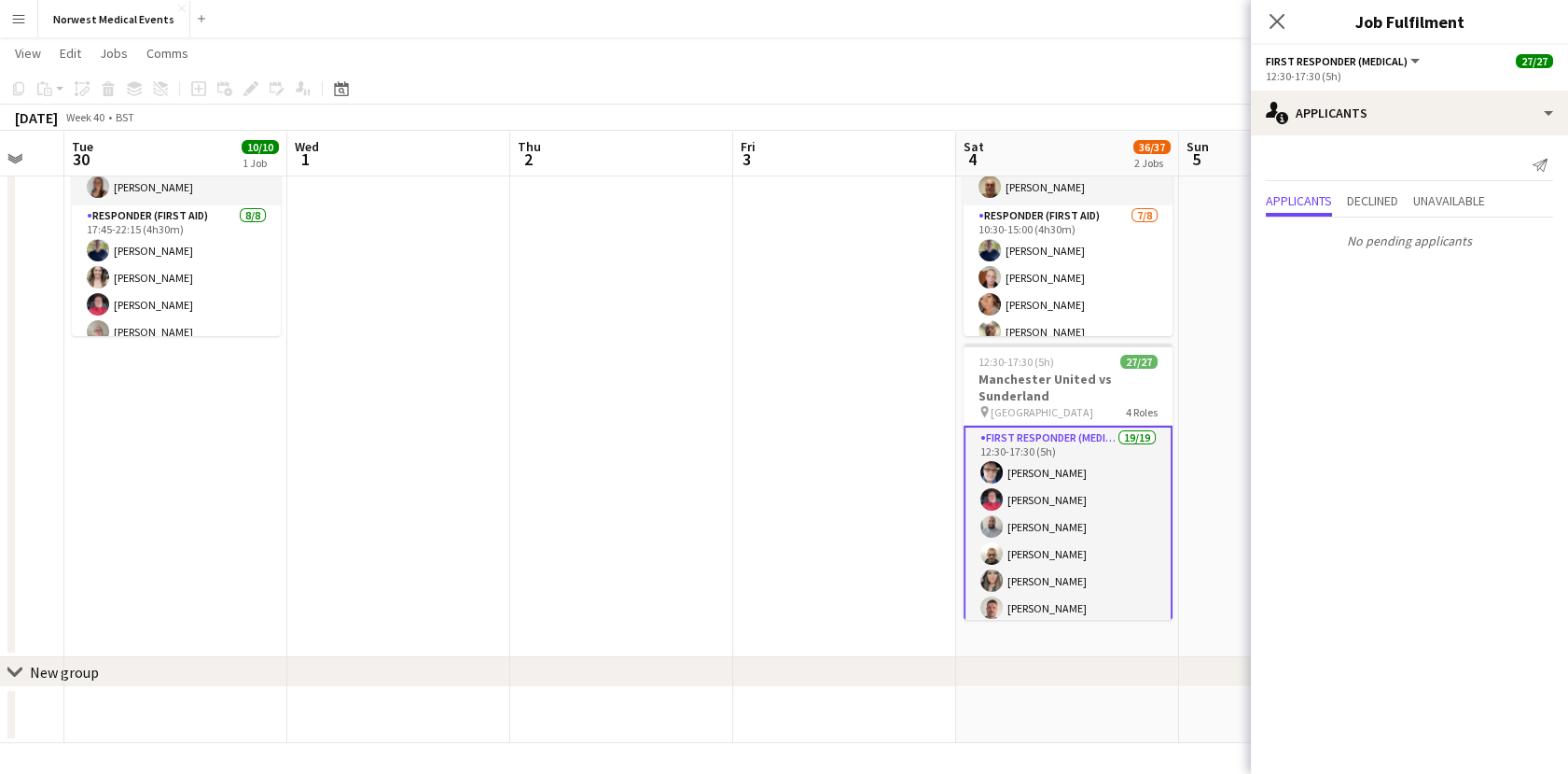
click at [1065, 506] on app-card-role "First Responder (Medical) 19/19 12:30-17:30 (5h) [PERSON_NAME] [PERSON_NAME] [P…" at bounding box center [1068, 703] width 209 height 554
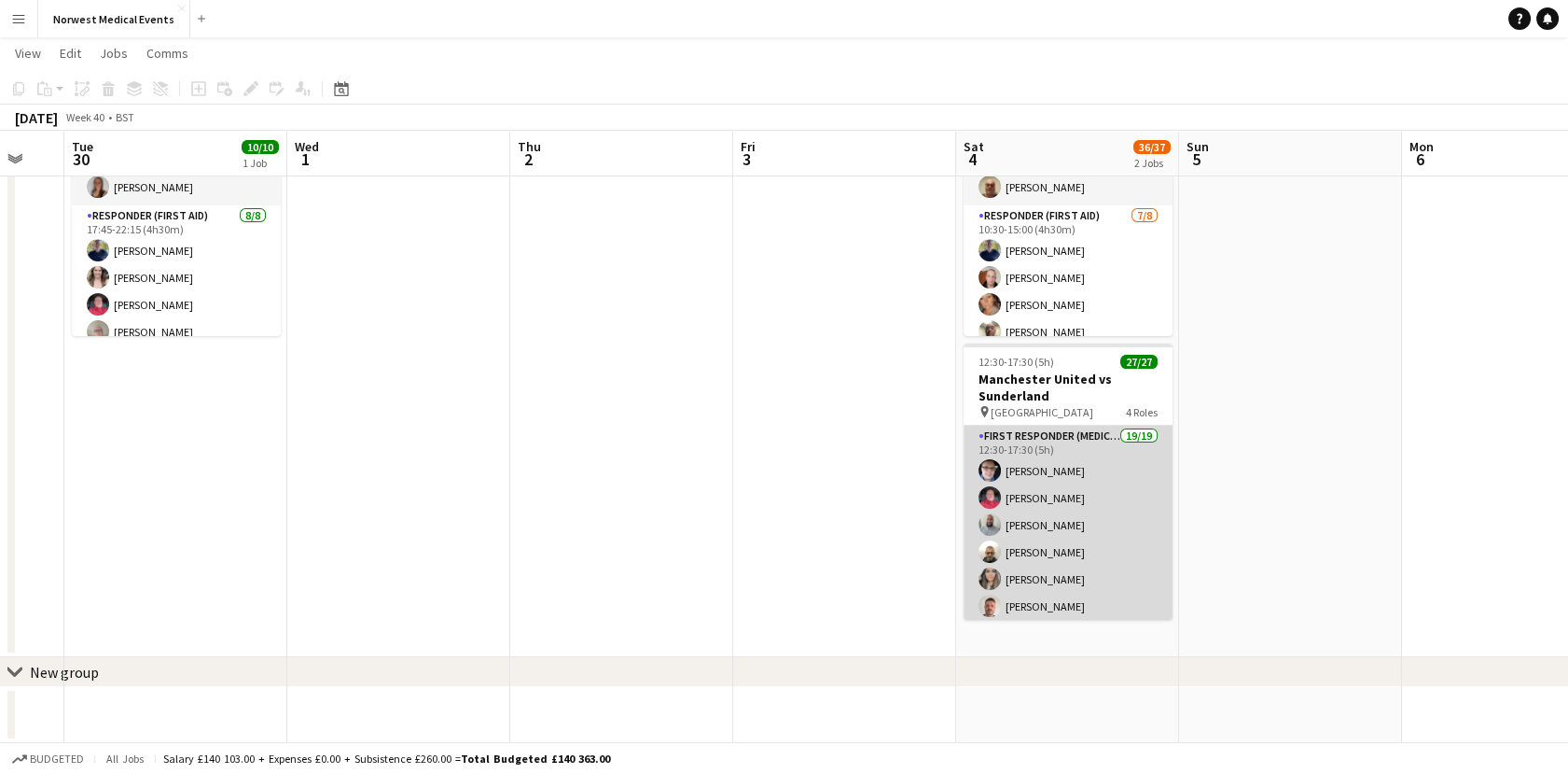
click at [1059, 496] on app-card-role "First Responder (Medical) 19/19 12:30-17:30 (5h) [PERSON_NAME] [PERSON_NAME] [P…" at bounding box center [1068, 701] width 209 height 551
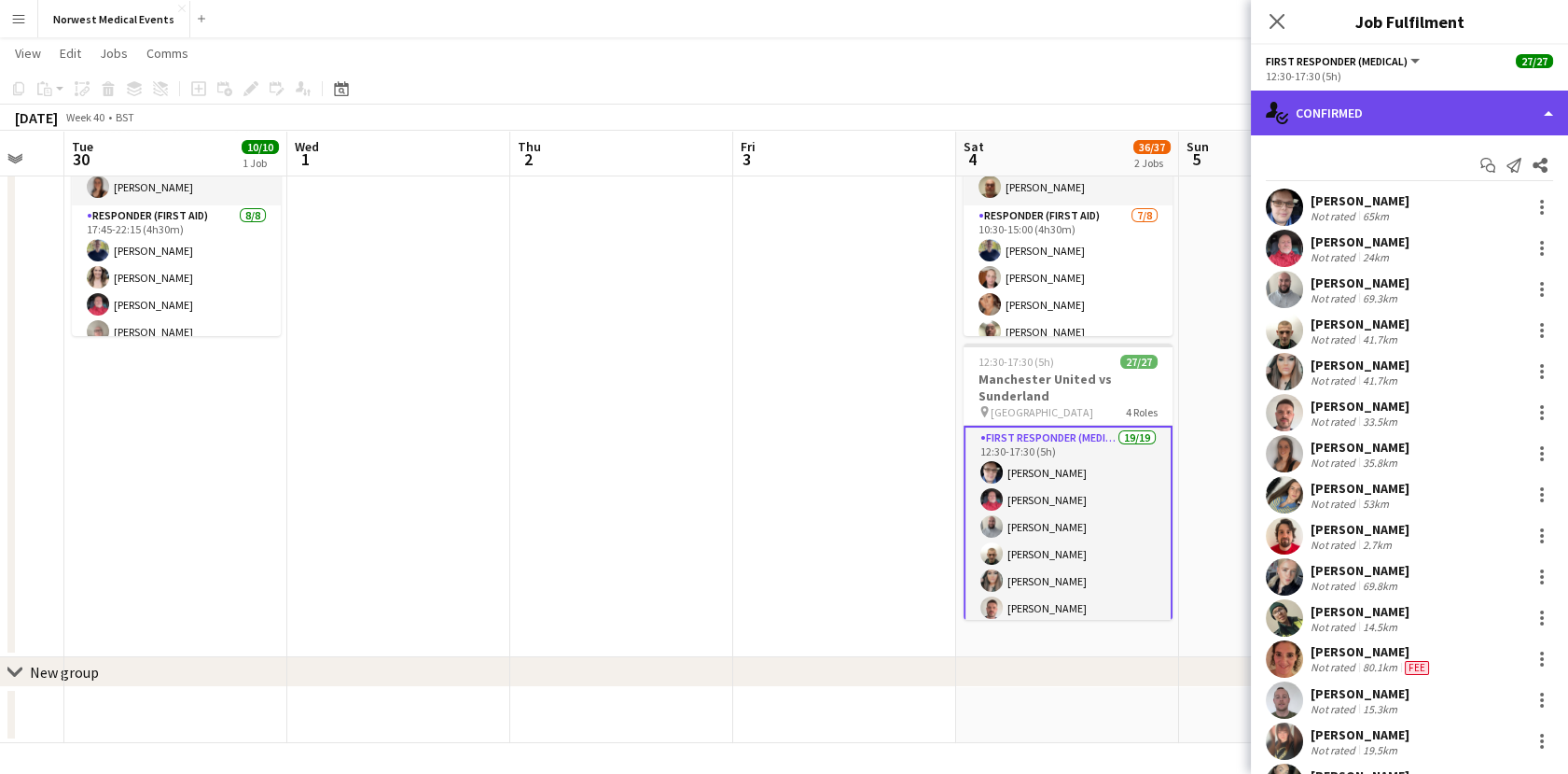
click at [1322, 97] on div "single-neutral-actions-check-2 Confirmed" at bounding box center [1410, 113] width 317 height 45
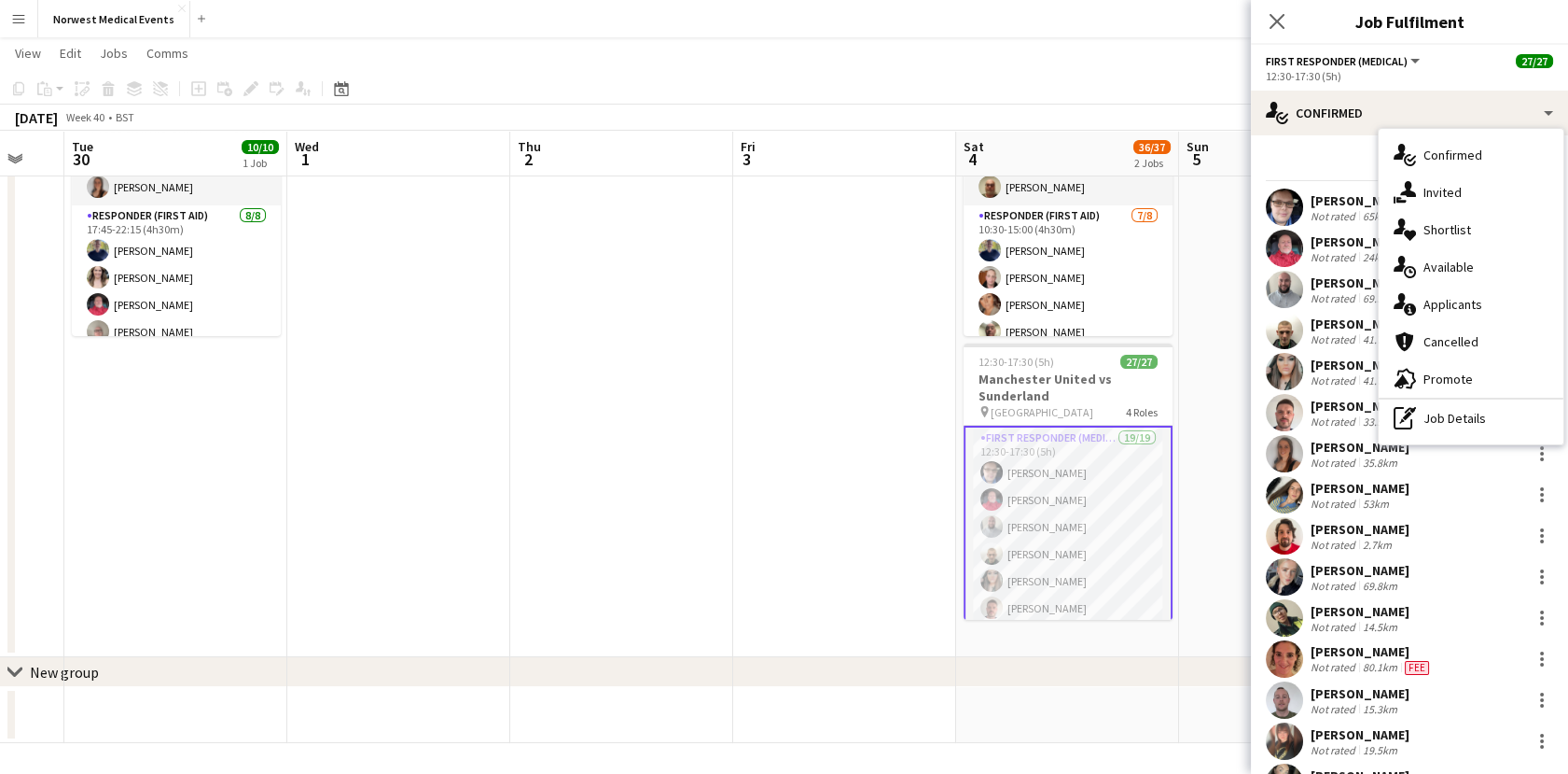
click at [1324, 160] on div "Start chat Send notification Share" at bounding box center [1410, 165] width 287 height 31
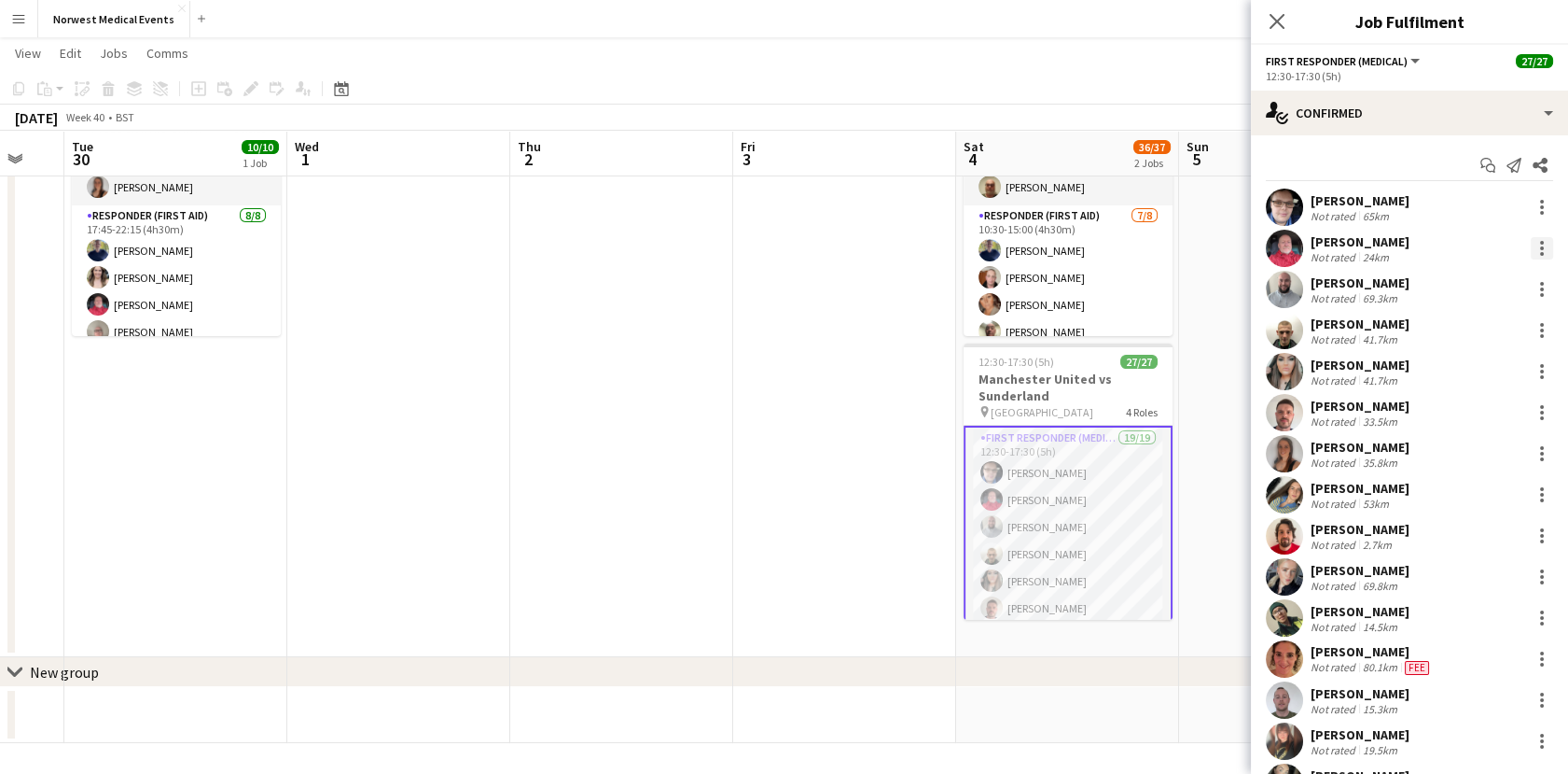
click at [1530, 251] on div at bounding box center [1542, 249] width 23 height 23
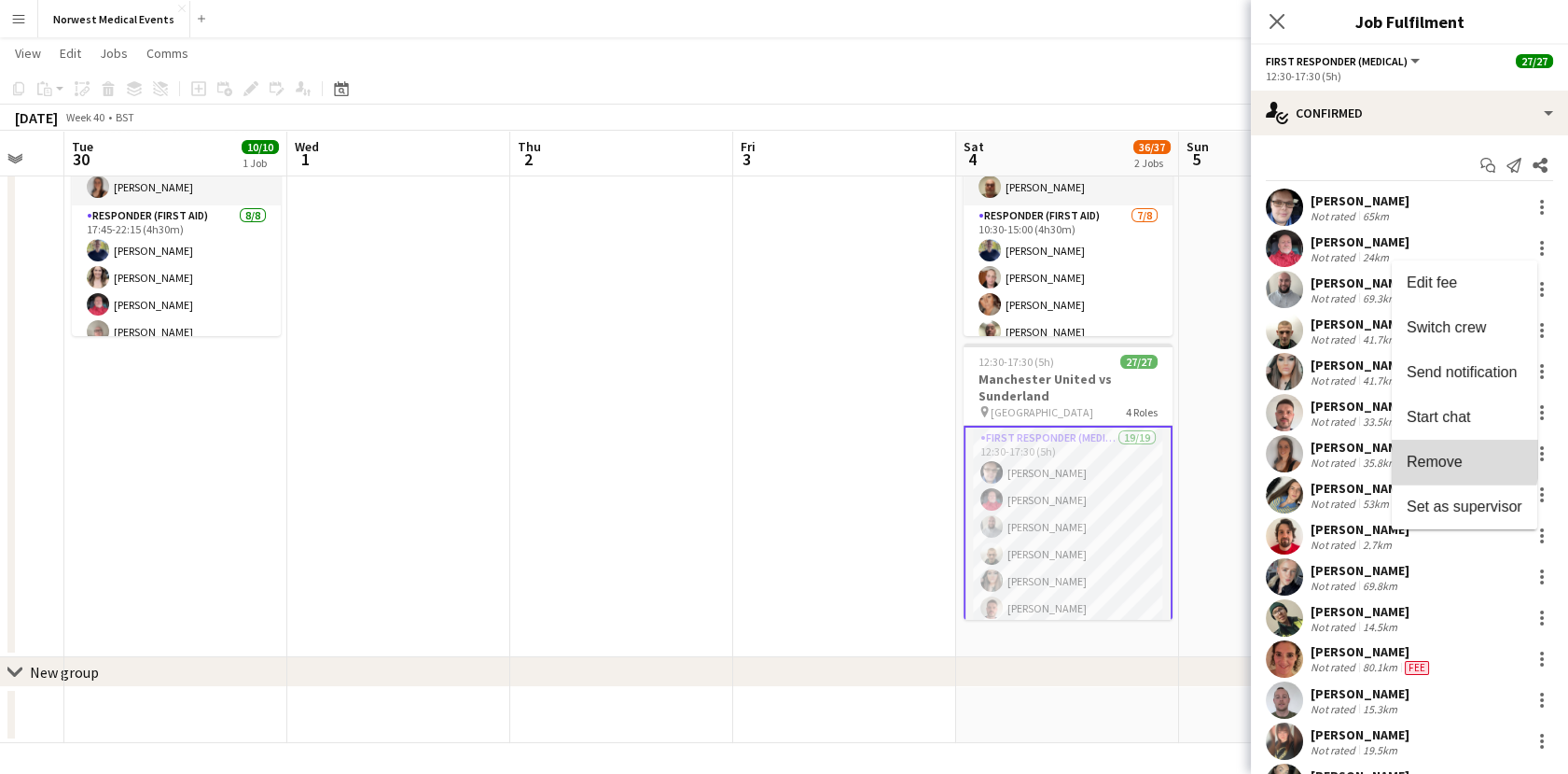
click at [1449, 459] on span "Remove" at bounding box center [1435, 461] width 56 height 16
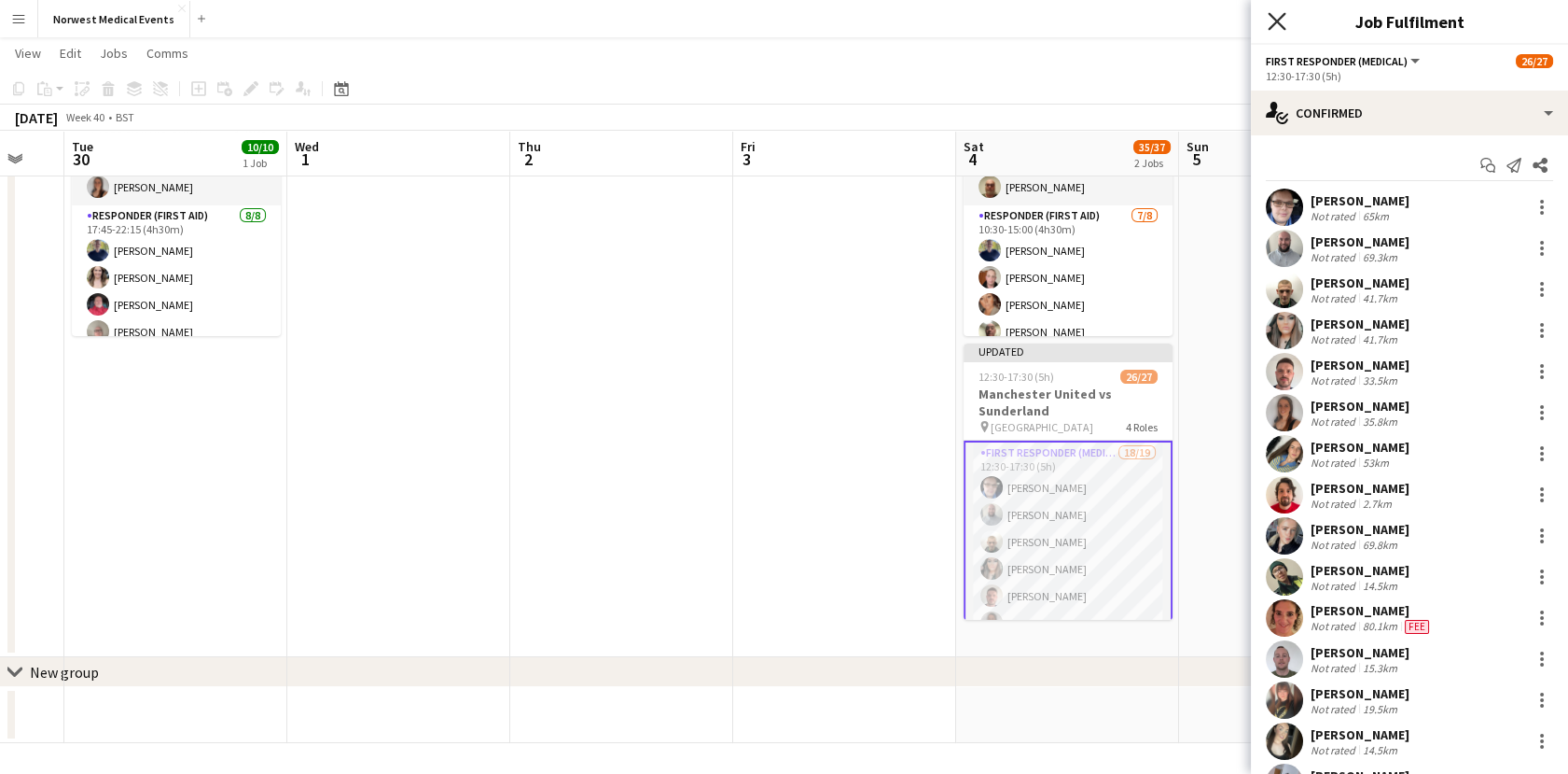
click at [1280, 24] on icon at bounding box center [1276, 21] width 18 height 18
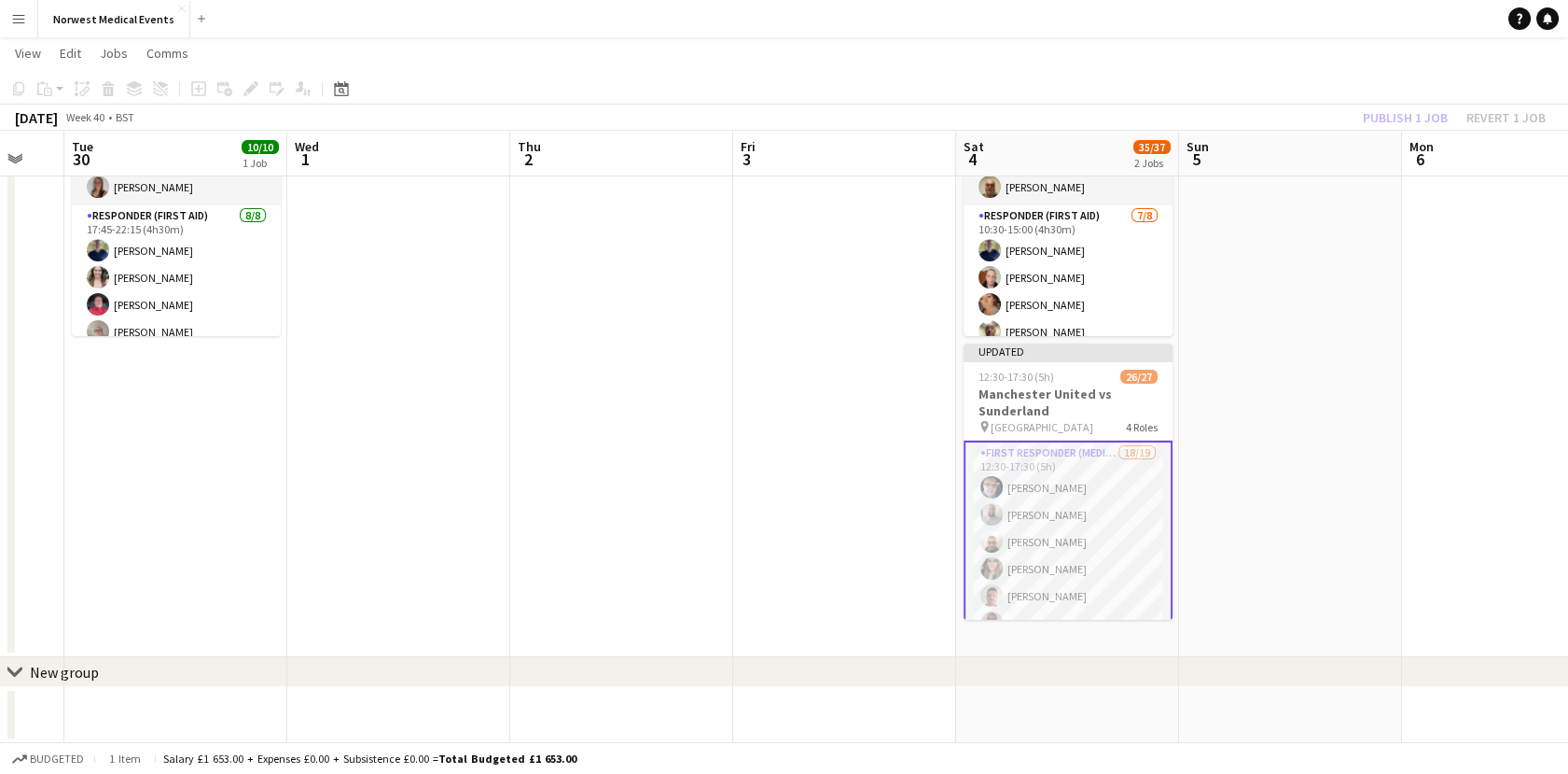
click at [1391, 115] on div "Publish 1 job Revert 1 job" at bounding box center [1455, 117] width 228 height 24
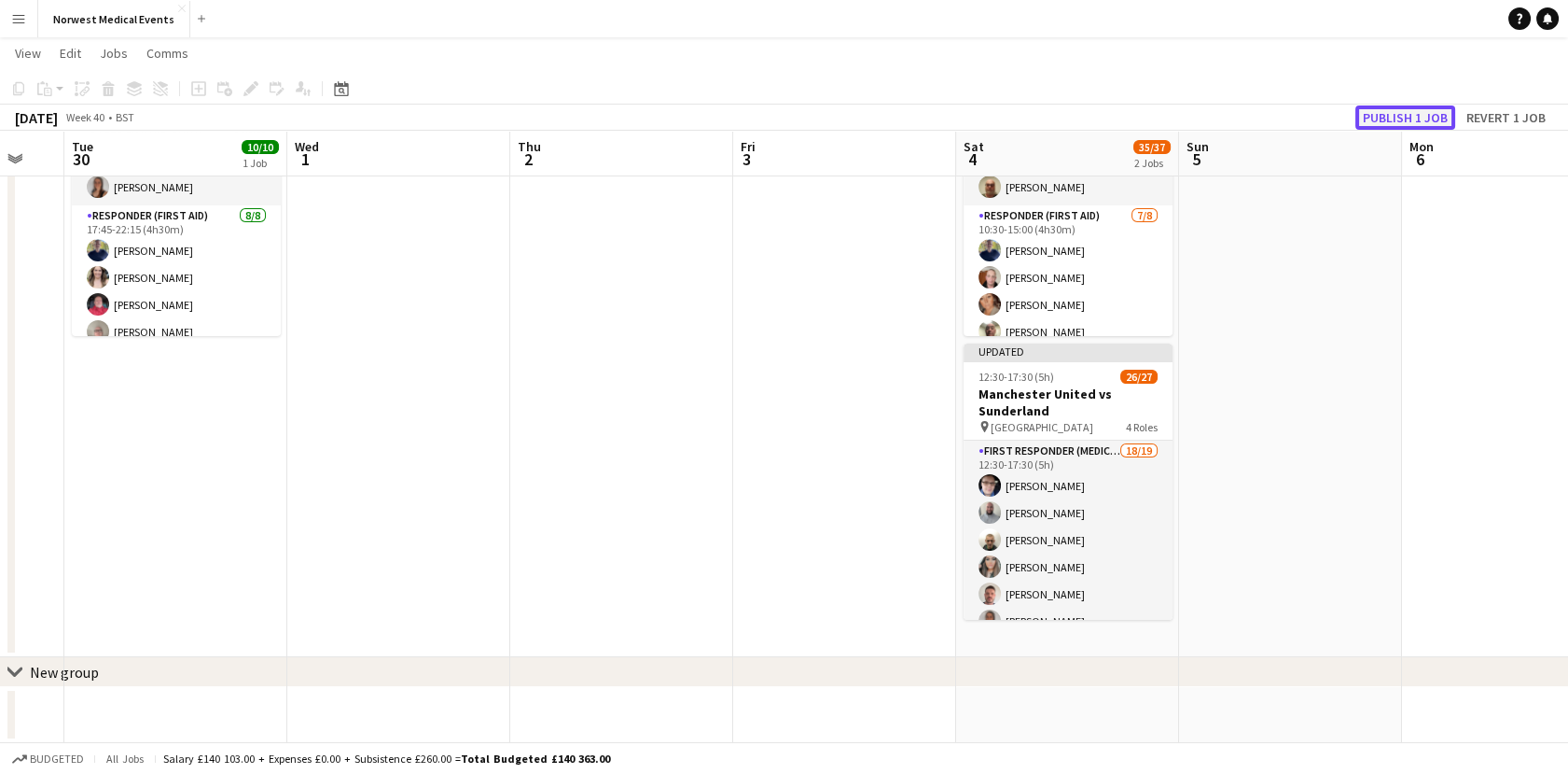
click at [1391, 115] on button "Publish 1 job" at bounding box center [1405, 117] width 99 height 24
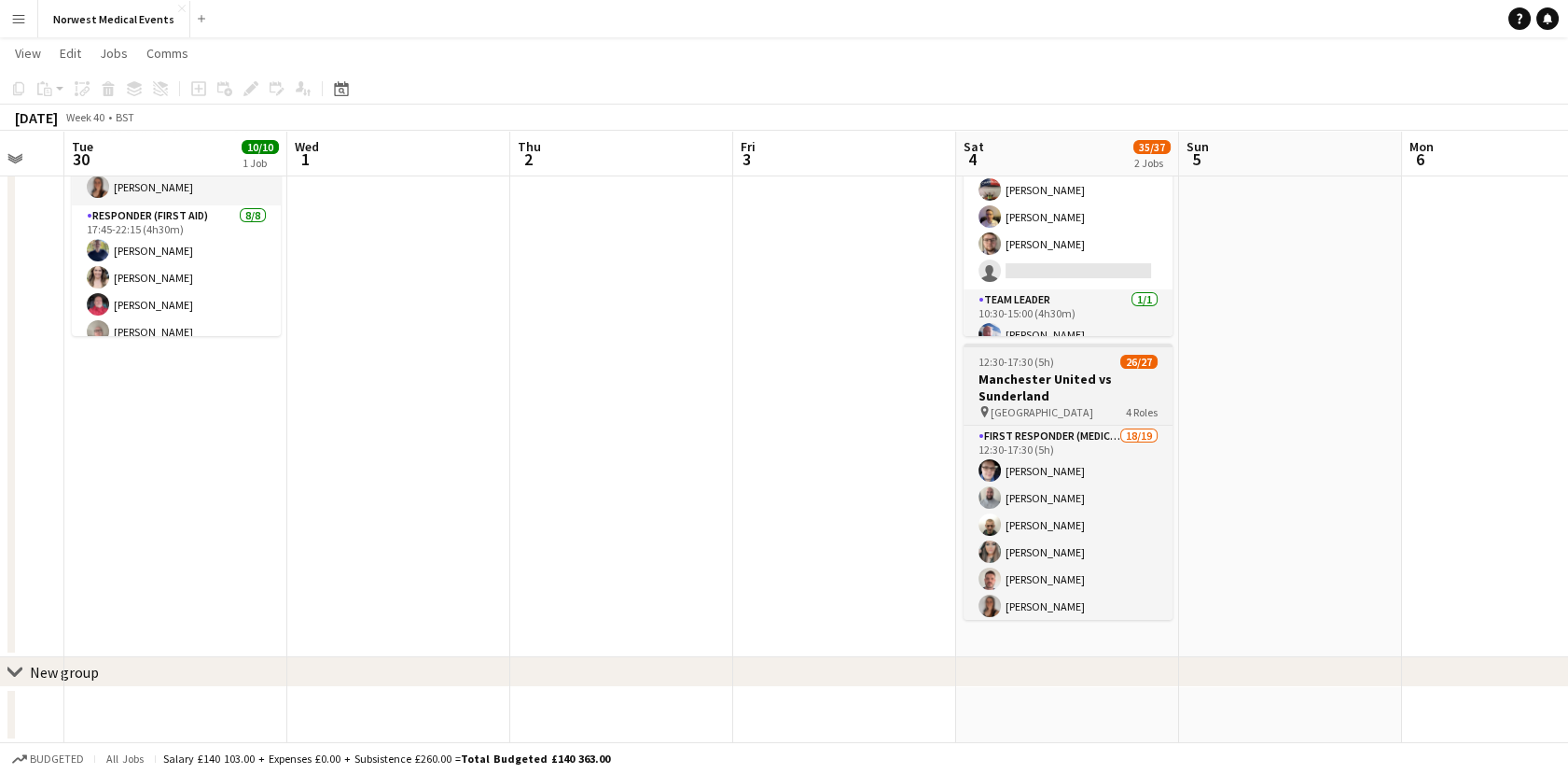
scroll to position [681, 0]
